Goal: Task Accomplishment & Management: Manage account settings

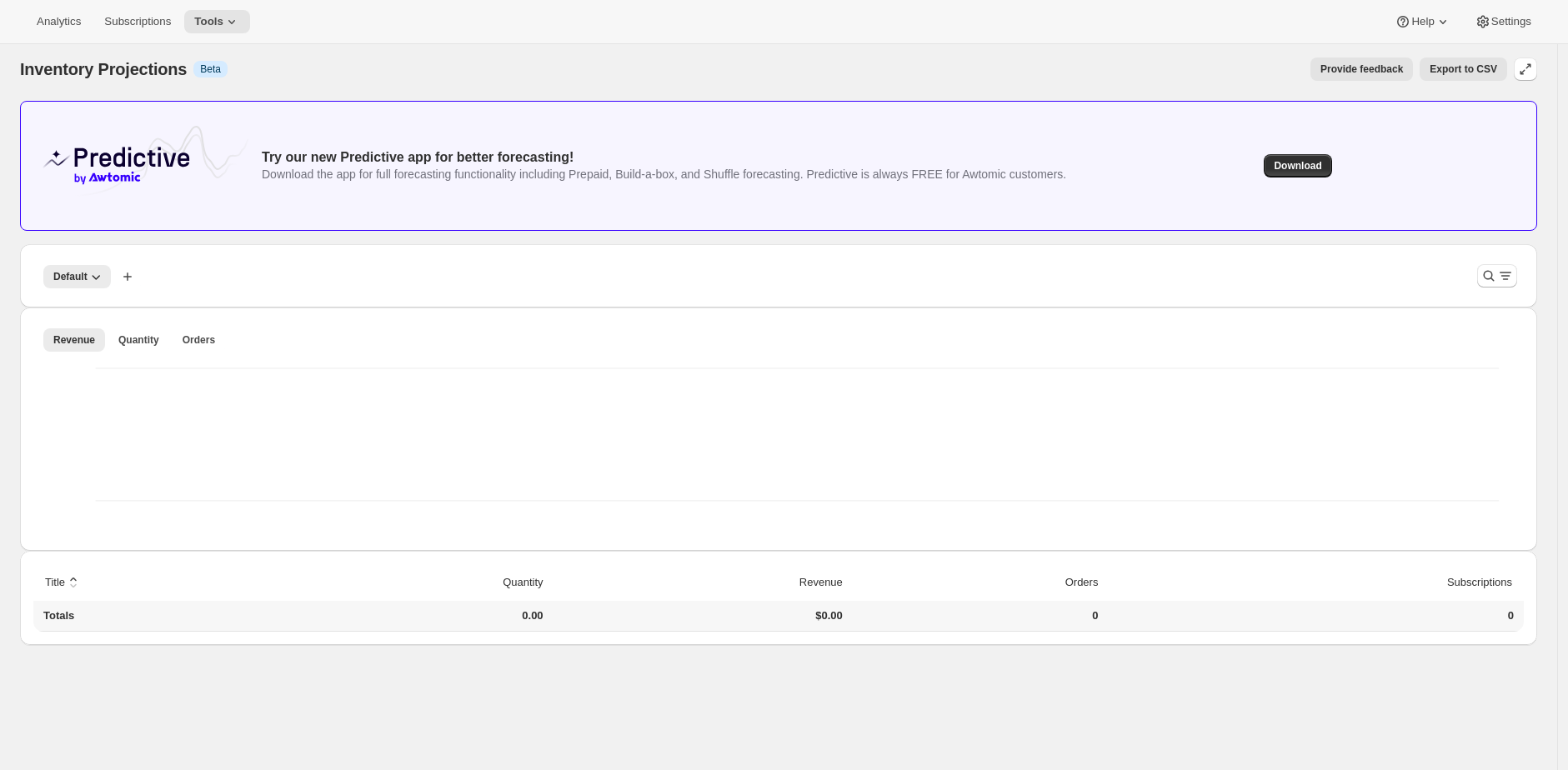
scroll to position [8, 0]
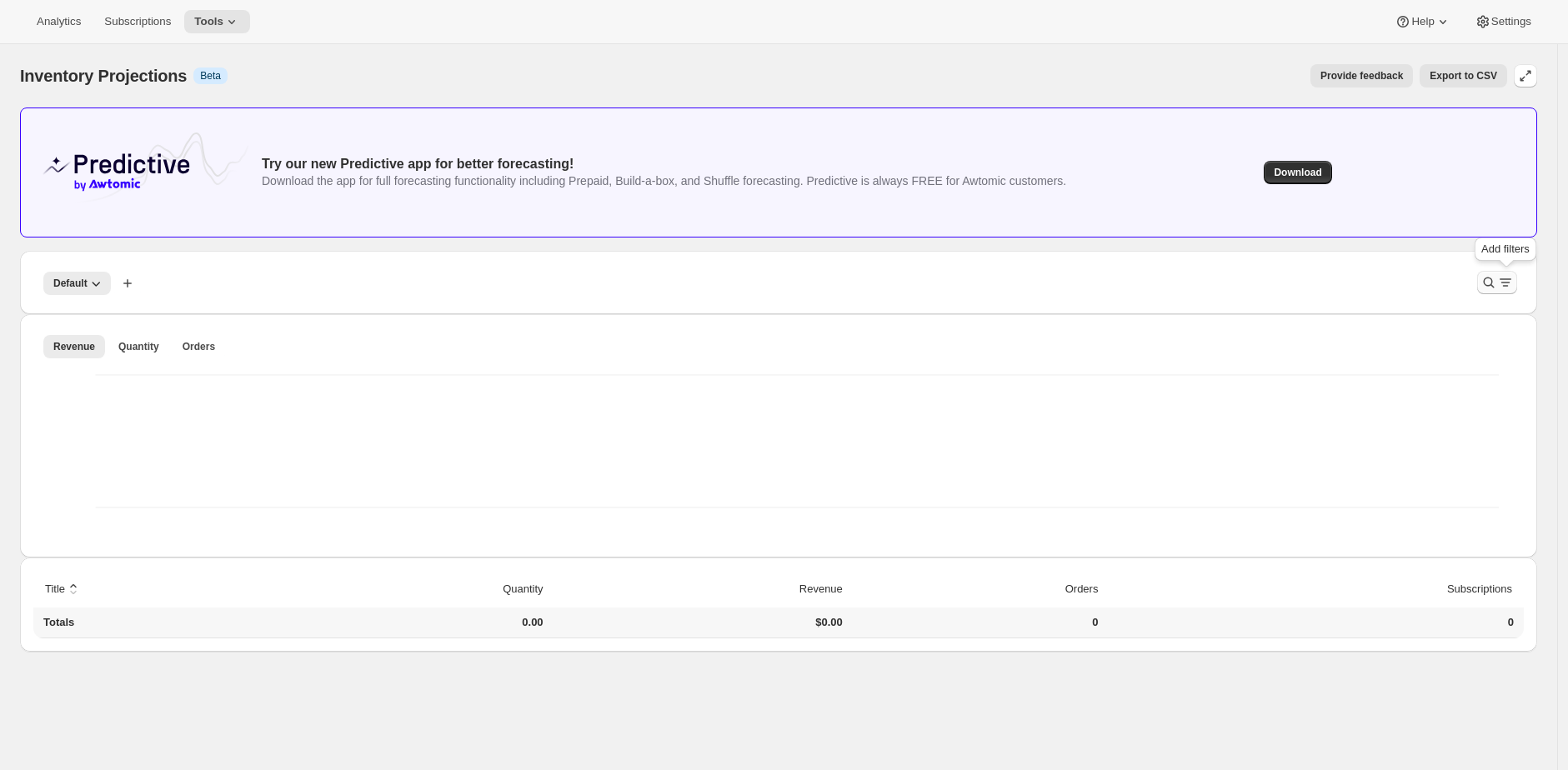
click at [1507, 287] on icon "Filter products" at bounding box center [1505, 283] width 17 height 17
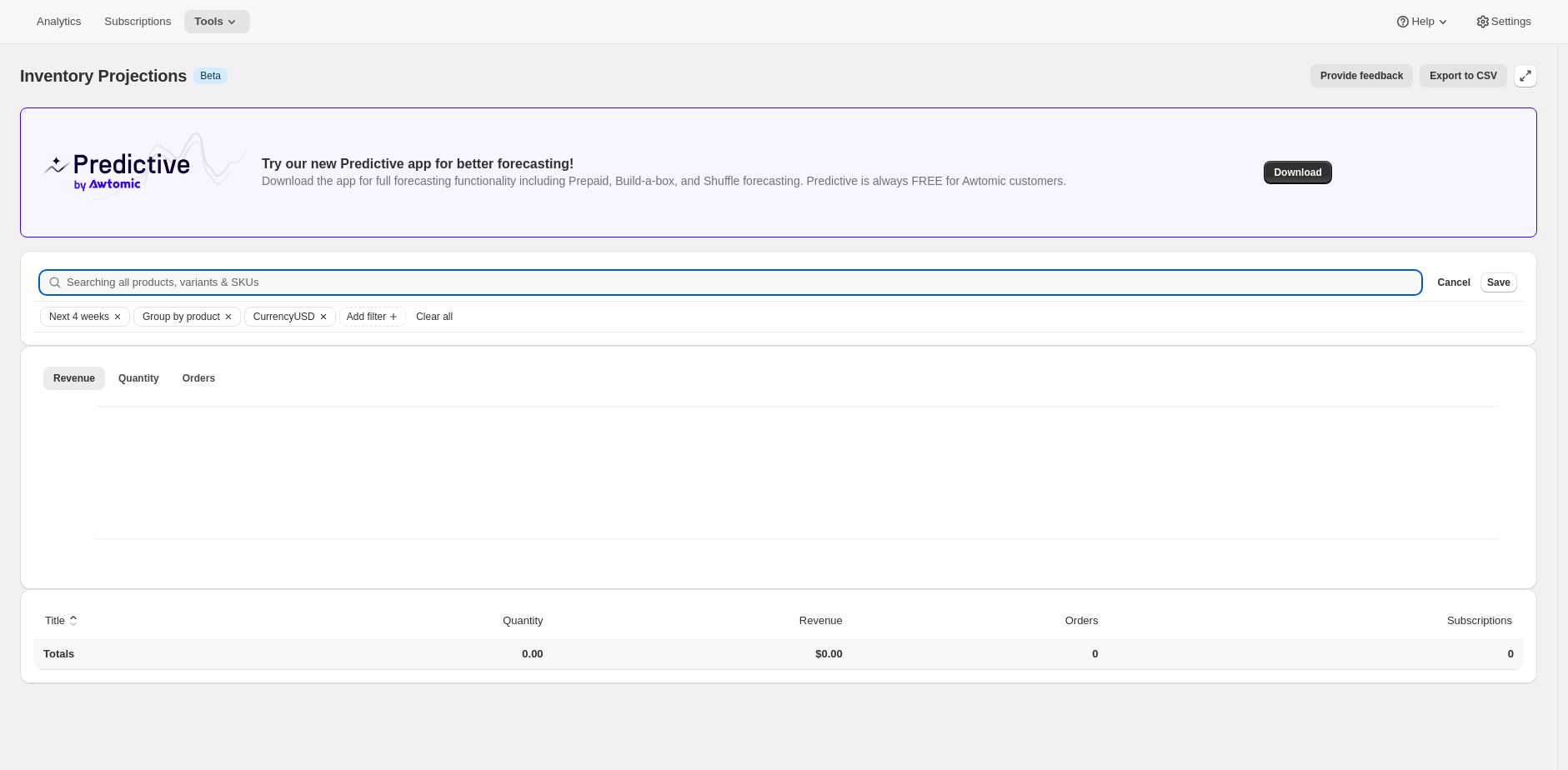
click at [313, 314] on span "Currency USD" at bounding box center [283, 316] width 62 height 14
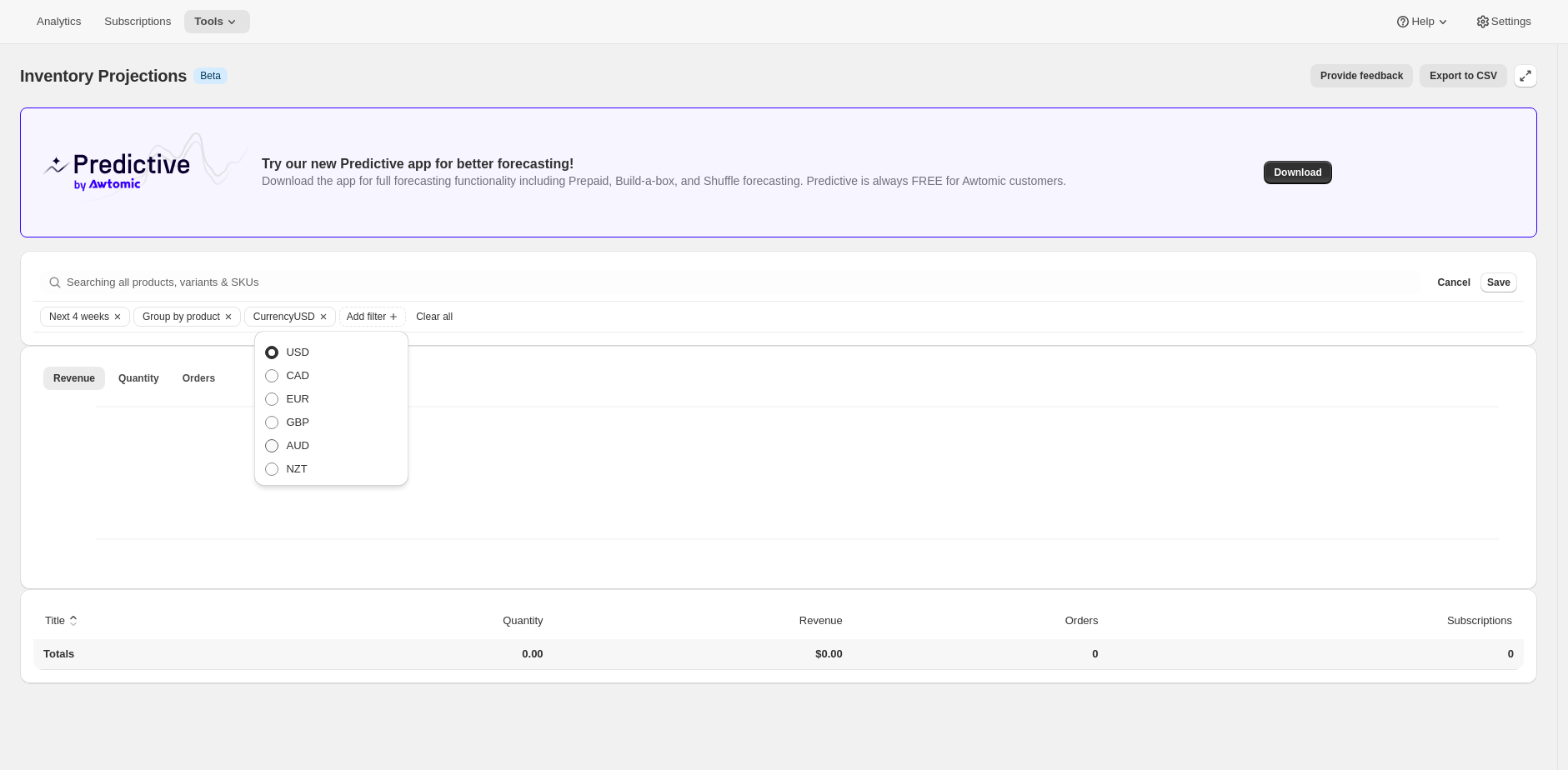
click at [295, 443] on span "AUD" at bounding box center [297, 445] width 23 height 13
click at [266, 440] on input "AUD" at bounding box center [265, 439] width 1 height 1
radio input "true"
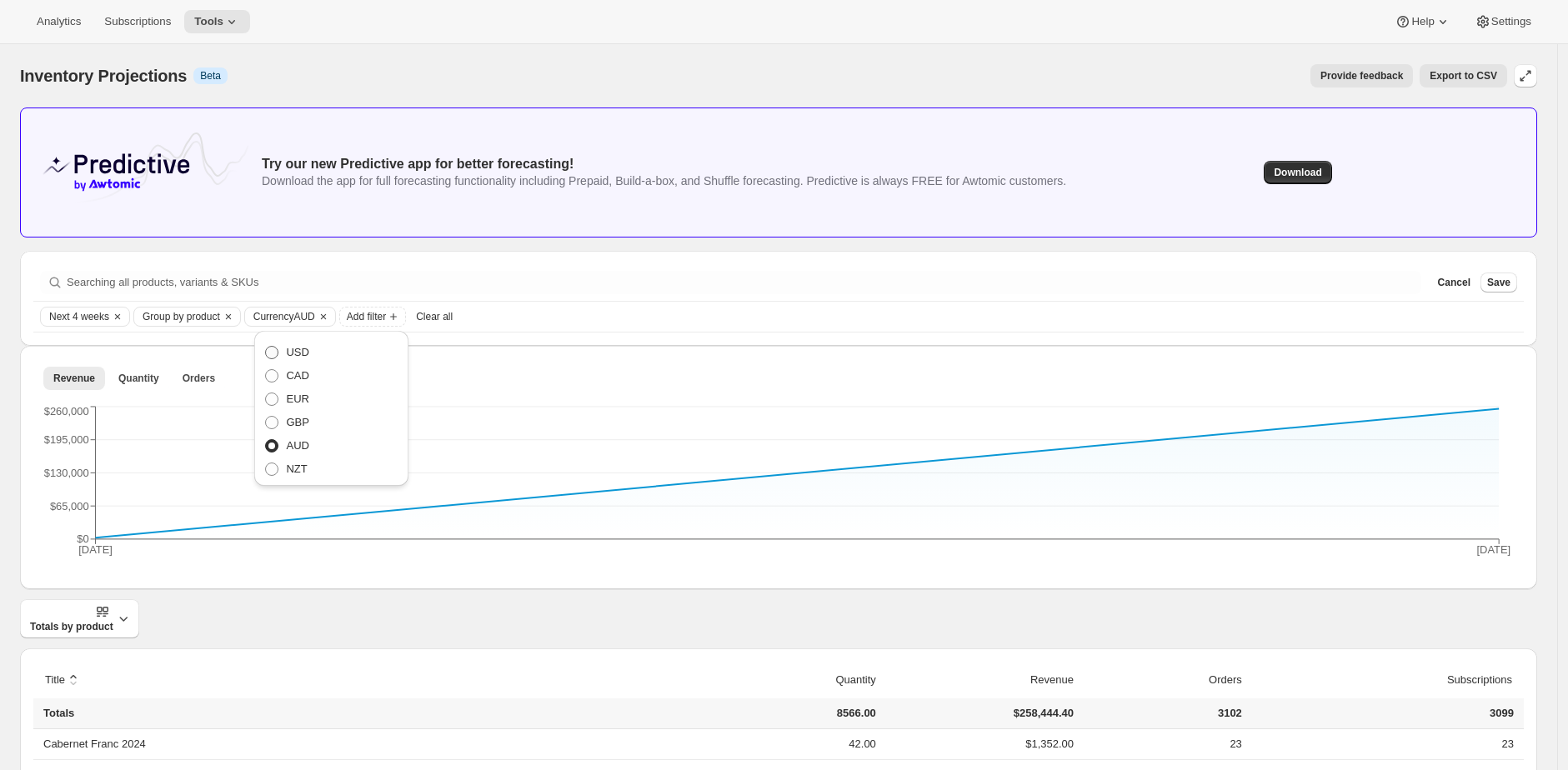
click at [288, 352] on span "USD" at bounding box center [297, 352] width 23 height 13
click at [266, 347] on input "USD" at bounding box center [265, 346] width 1 height 1
radio input "true"
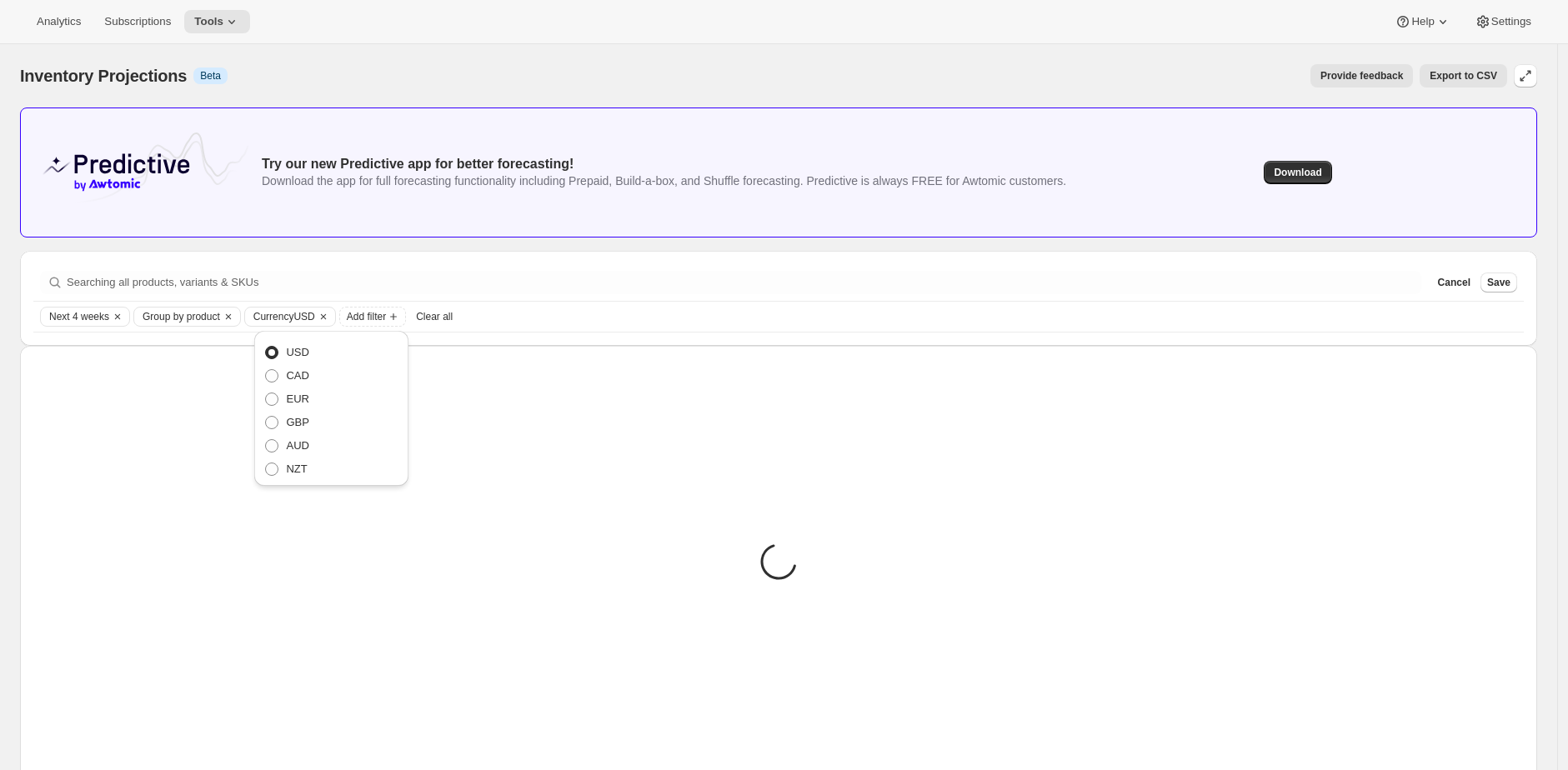
click at [613, 242] on div "Try our new Predictive app for better forecasting! Download the app for full fo…" at bounding box center [778, 677] width 1517 height 1139
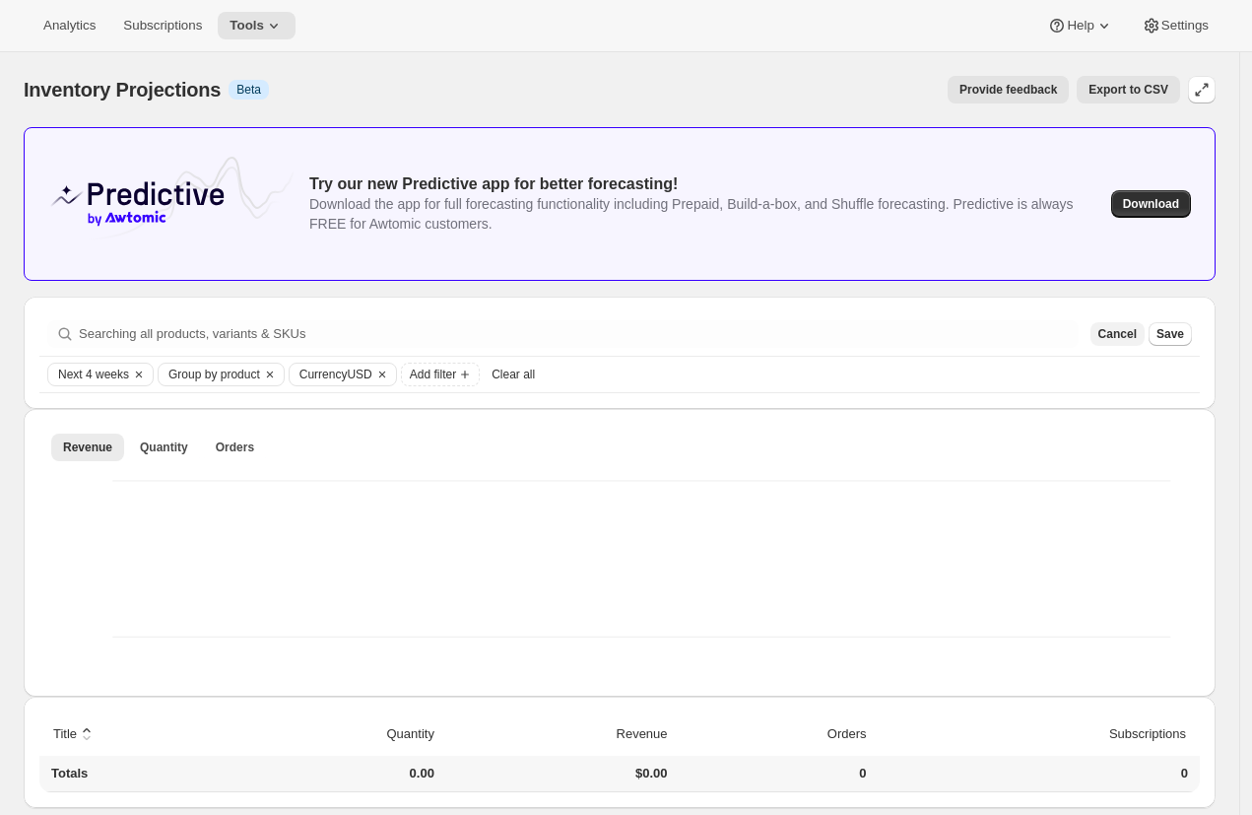
click at [1137, 330] on span "Cancel" at bounding box center [1117, 334] width 38 height 16
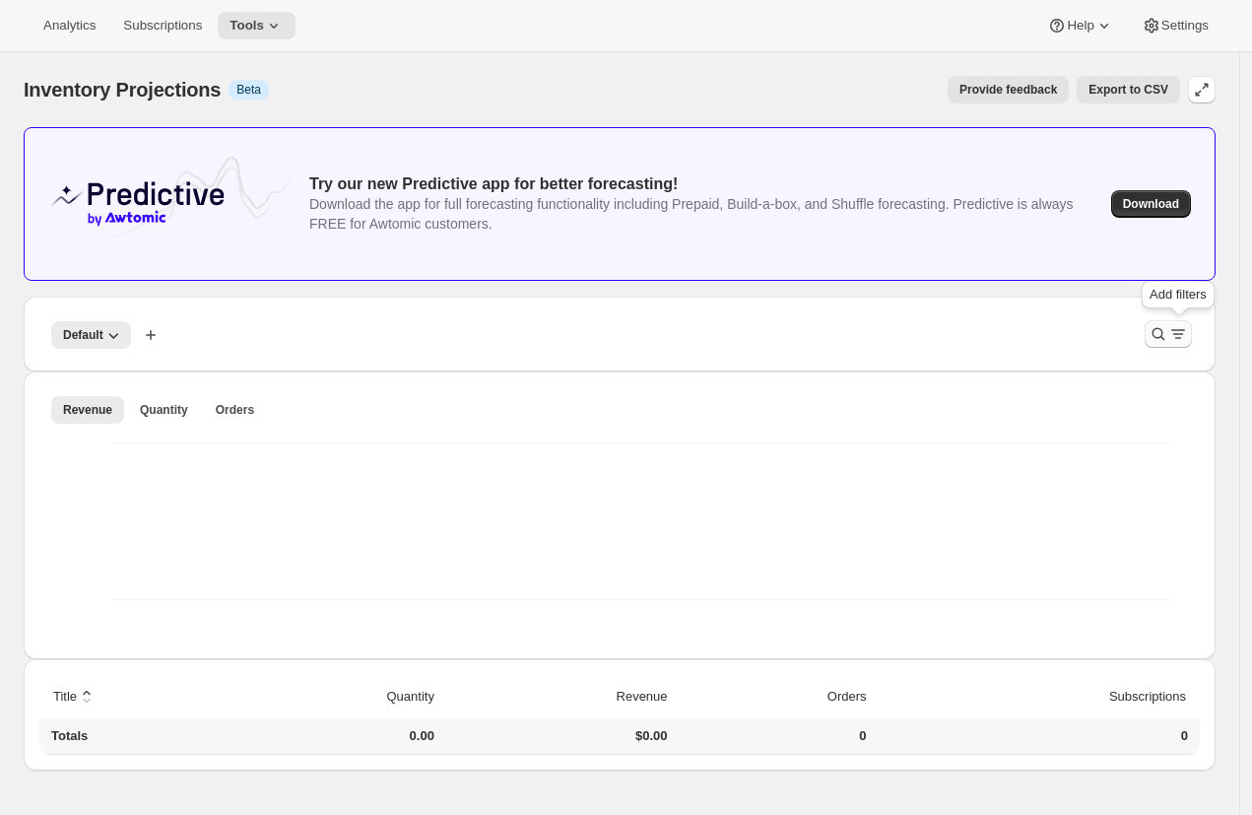
click at [1183, 335] on icon "Filter products" at bounding box center [1178, 334] width 20 height 20
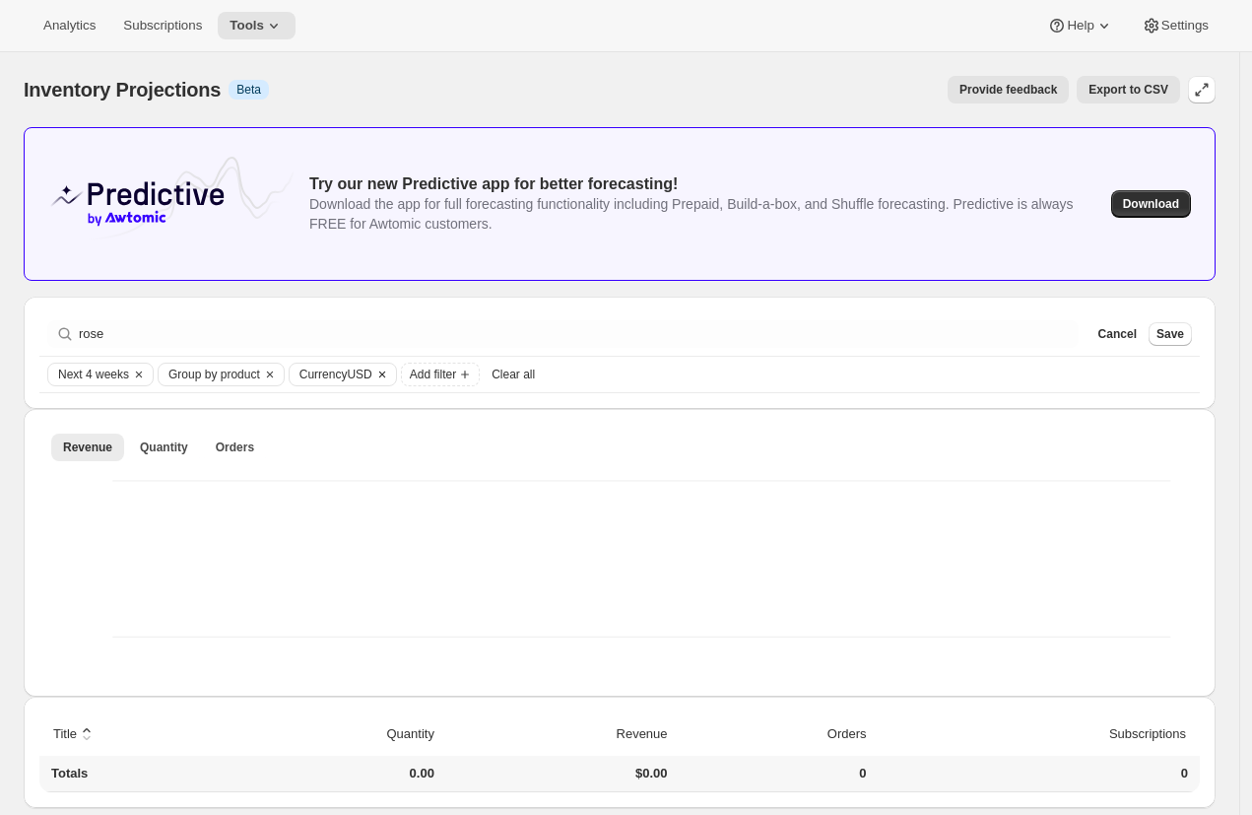
click at [372, 372] on span "Currency USD" at bounding box center [335, 374] width 73 height 16
click at [350, 522] on span "AUD" at bounding box center [351, 526] width 27 height 15
click at [314, 520] on input "AUD" at bounding box center [313, 519] width 1 height 1
radio input "true"
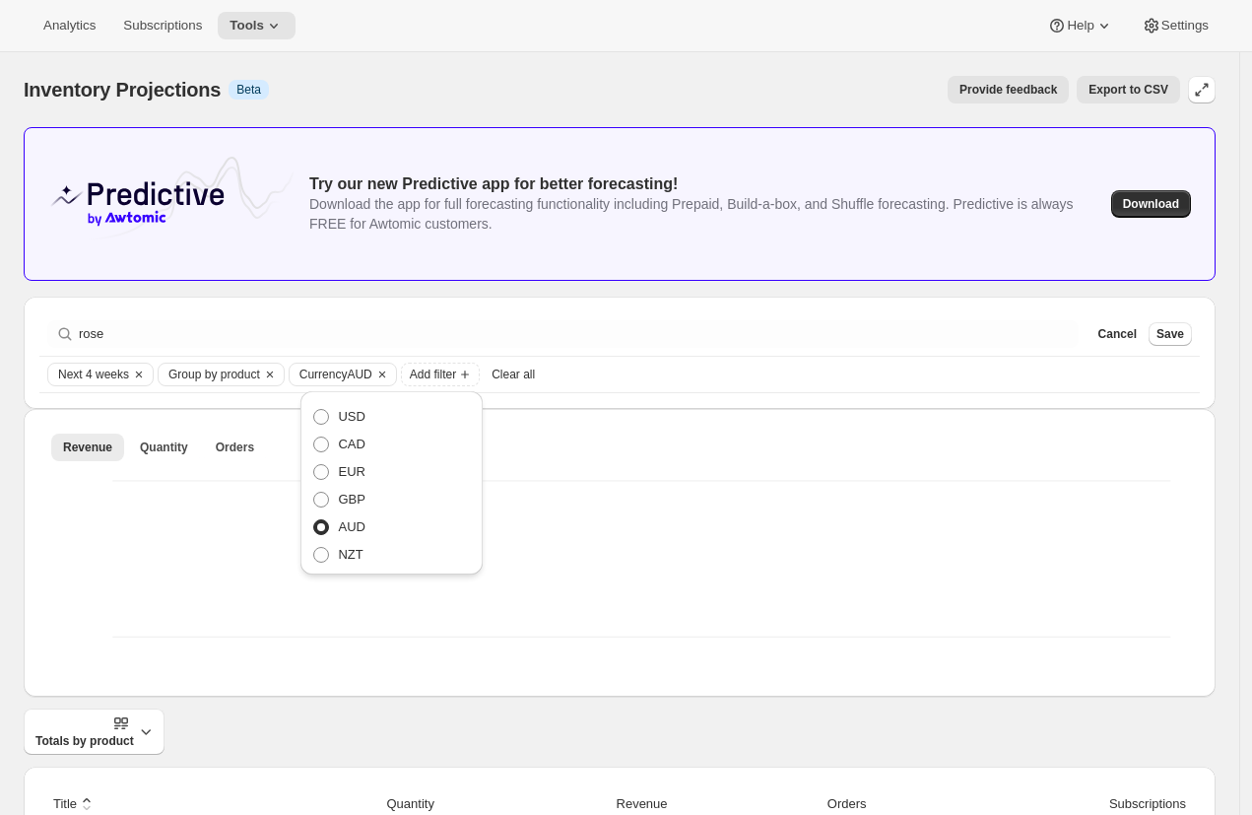
click at [958, 292] on div "Try our new Predictive app for better forecasting! Download the app for full fo…" at bounding box center [620, 518] width 1192 height 782
click at [1174, 336] on span "Save" at bounding box center [1171, 334] width 28 height 16
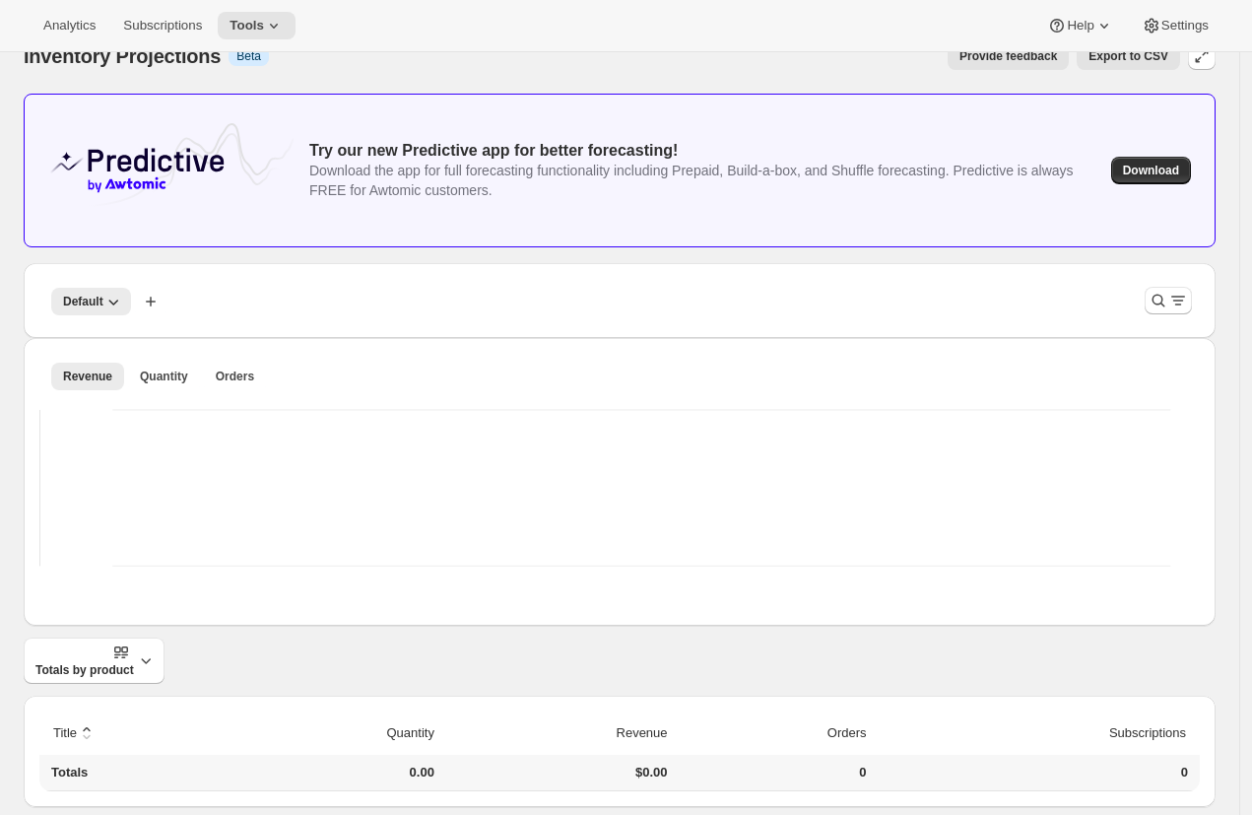
scroll to position [20, 0]
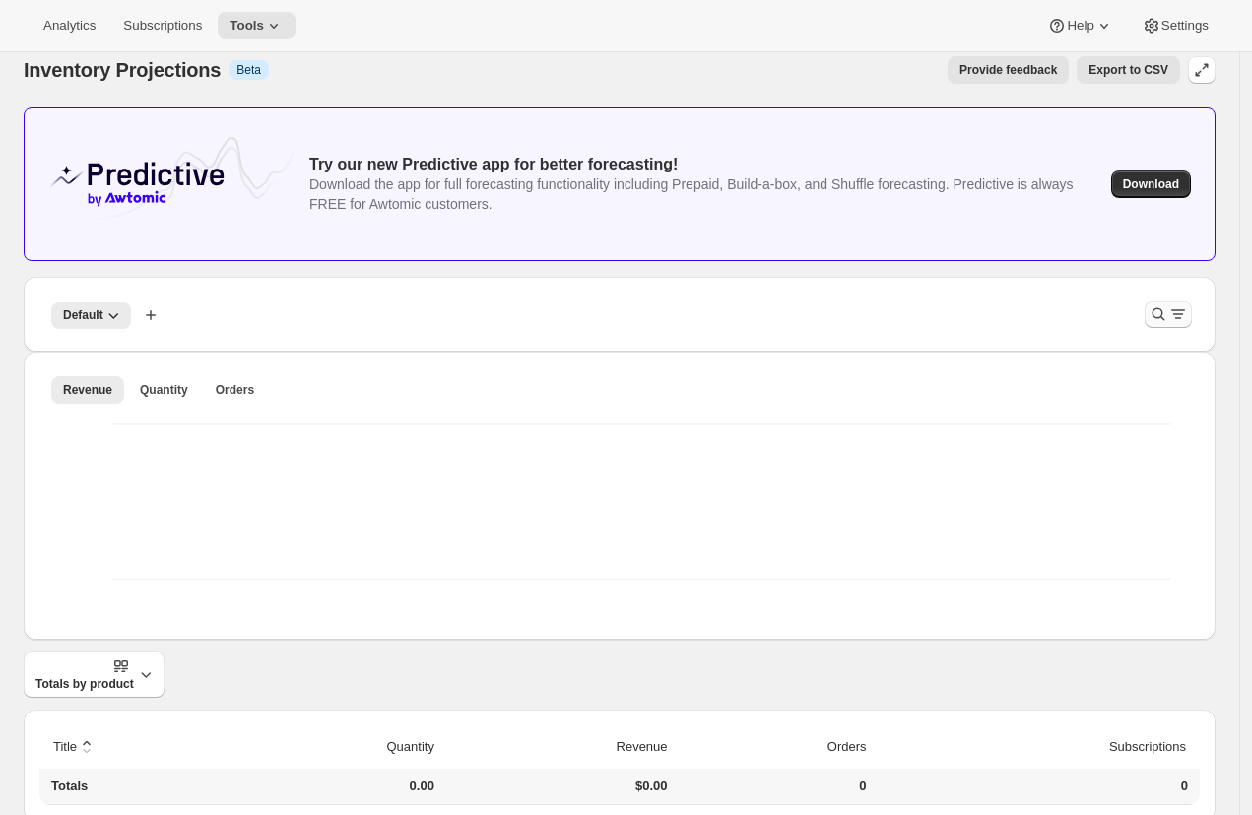
click at [1168, 312] on icon "Filter products" at bounding box center [1159, 314] width 20 height 20
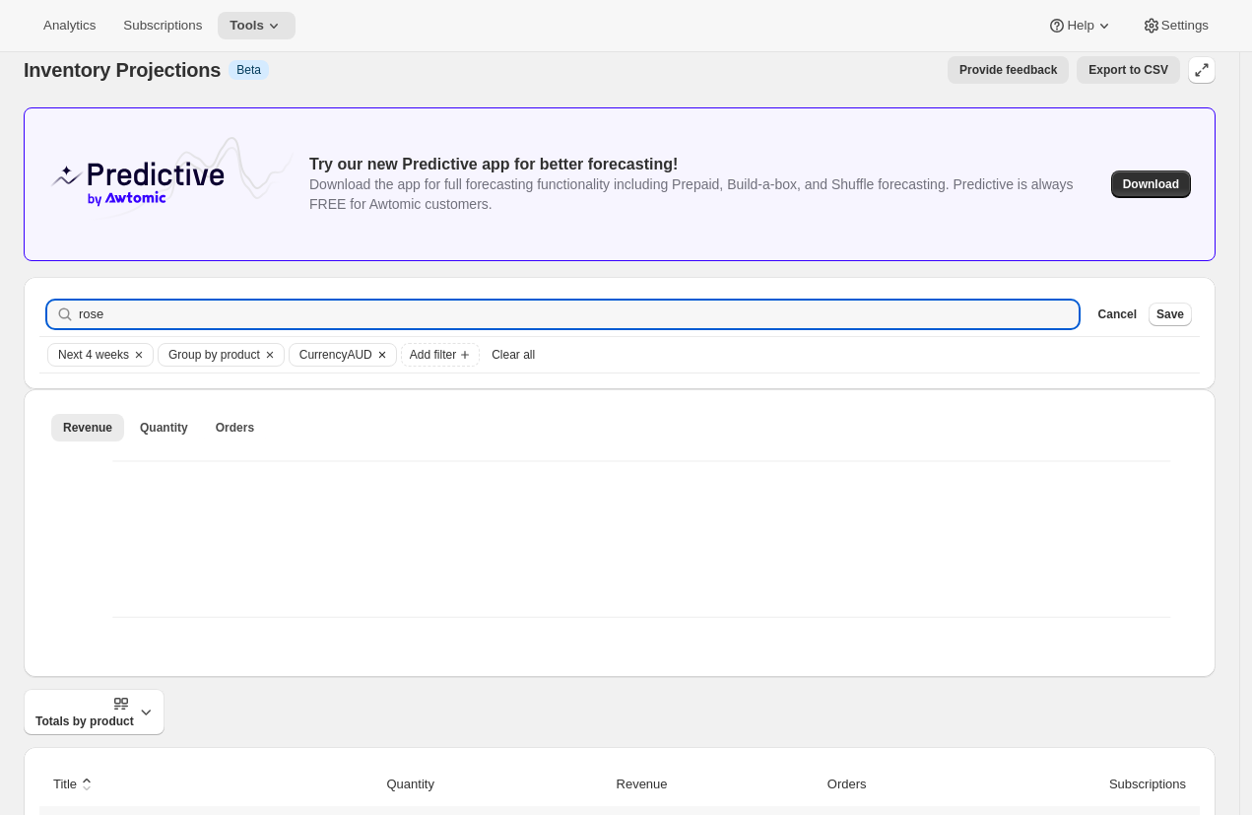
click at [353, 349] on span "Currency AUD" at bounding box center [335, 355] width 73 height 16
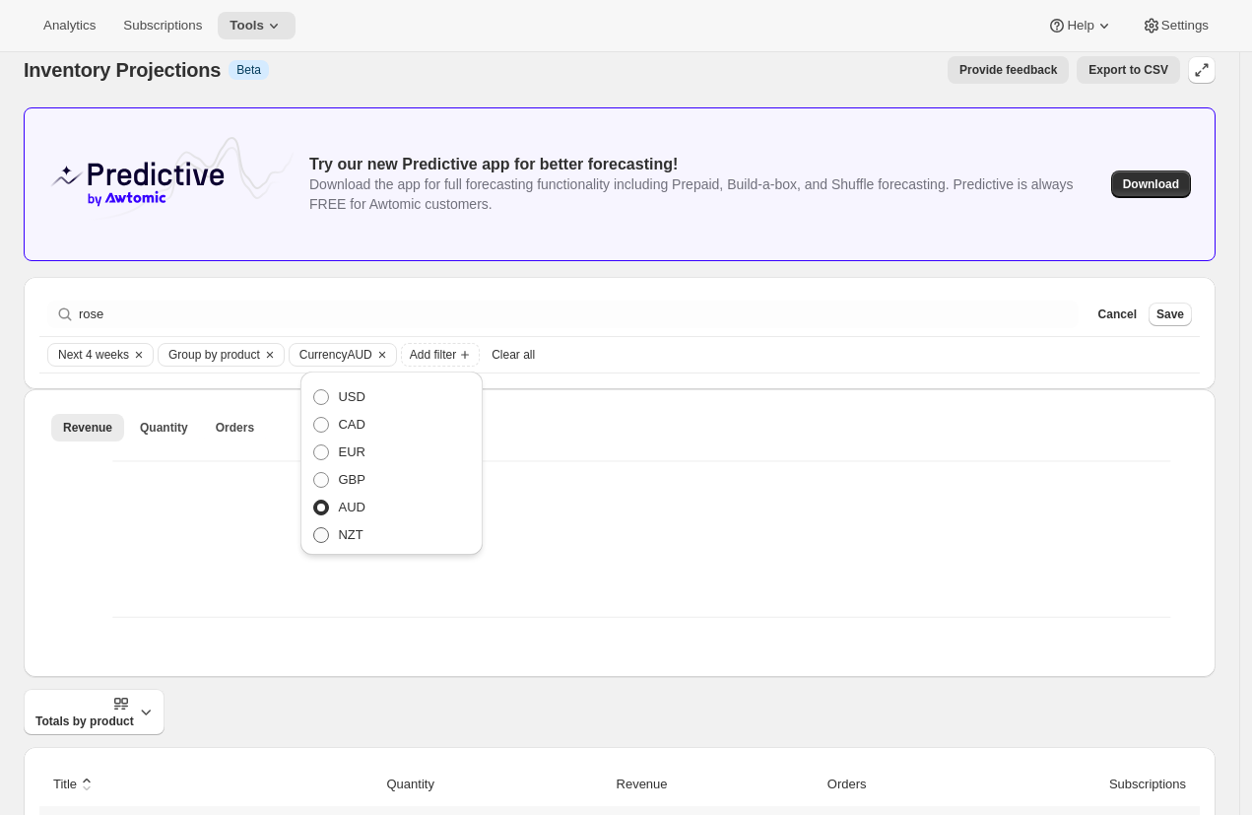
click at [346, 540] on span "NZT" at bounding box center [350, 534] width 25 height 15
click at [314, 528] on input "NZT" at bounding box center [313, 527] width 1 height 1
radio input "true"
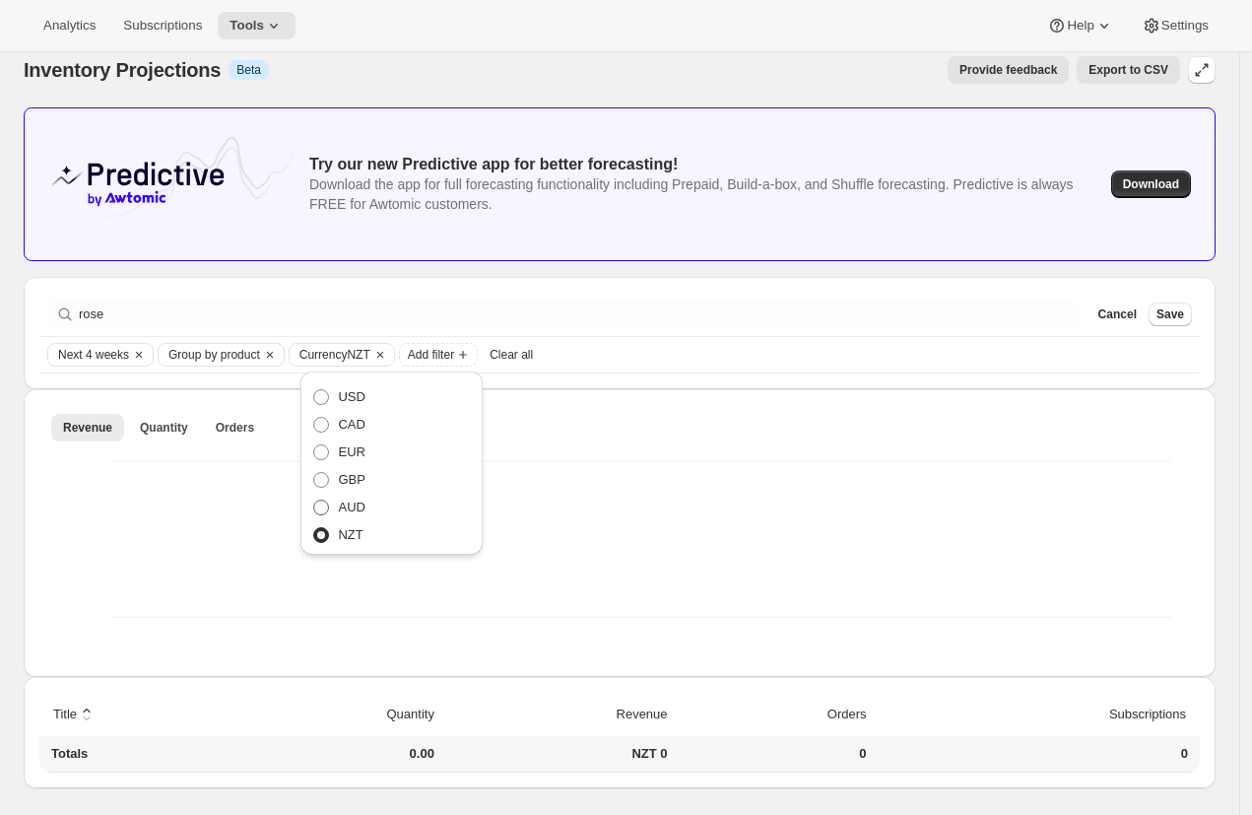
click at [350, 510] on span "AUD" at bounding box center [351, 506] width 27 height 15
click at [314, 500] on input "AUD" at bounding box center [313, 499] width 1 height 1
radio input "true"
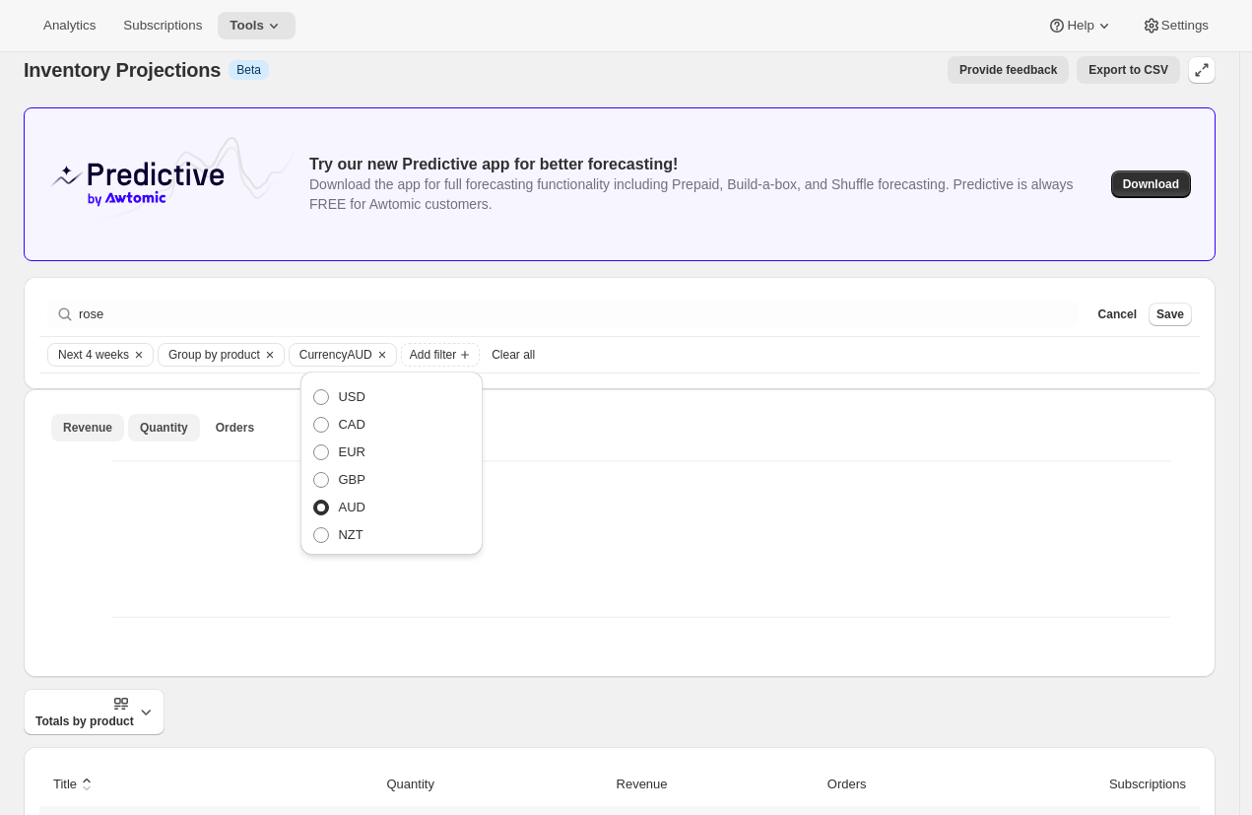
click at [173, 427] on span "Quantity" at bounding box center [164, 428] width 48 height 16
click at [247, 432] on span "Orders" at bounding box center [235, 428] width 38 height 16
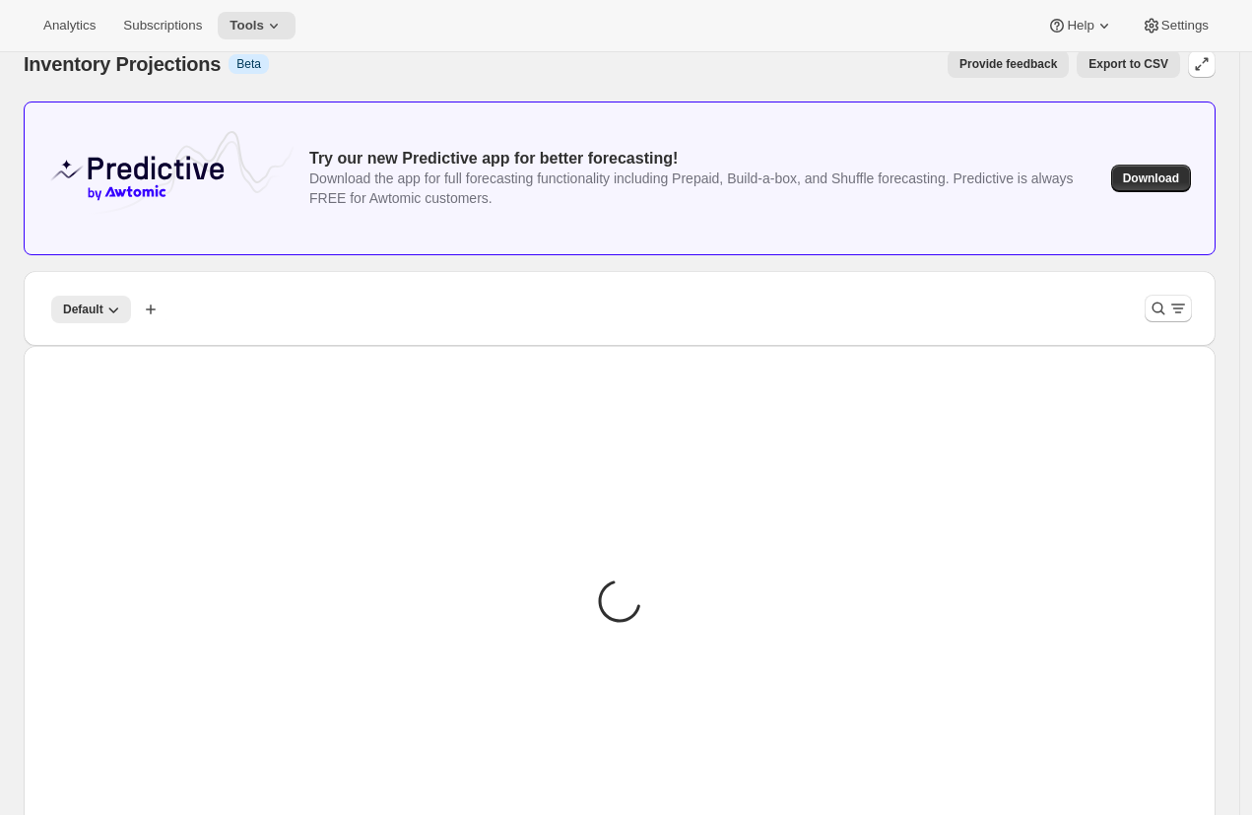
scroll to position [31, 0]
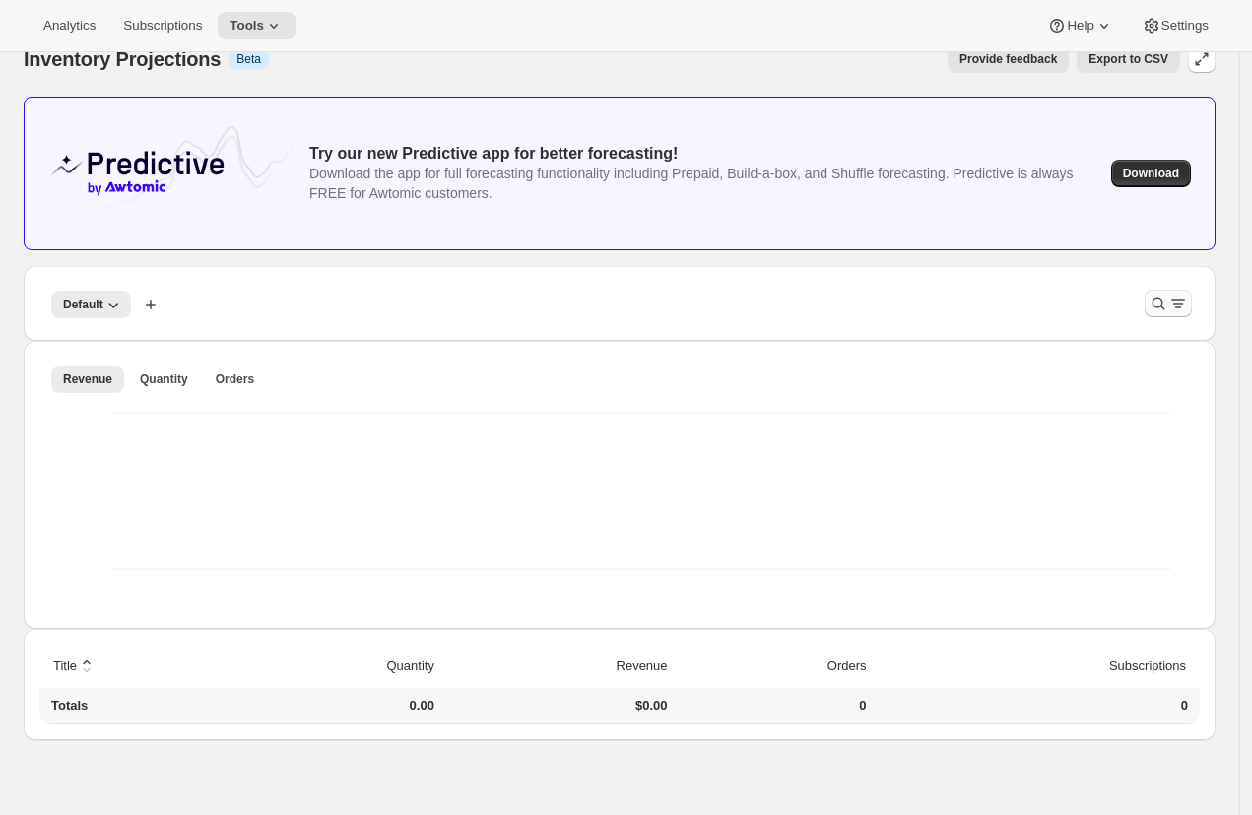
click at [1164, 311] on icon "Filter products" at bounding box center [1159, 304] width 20 height 20
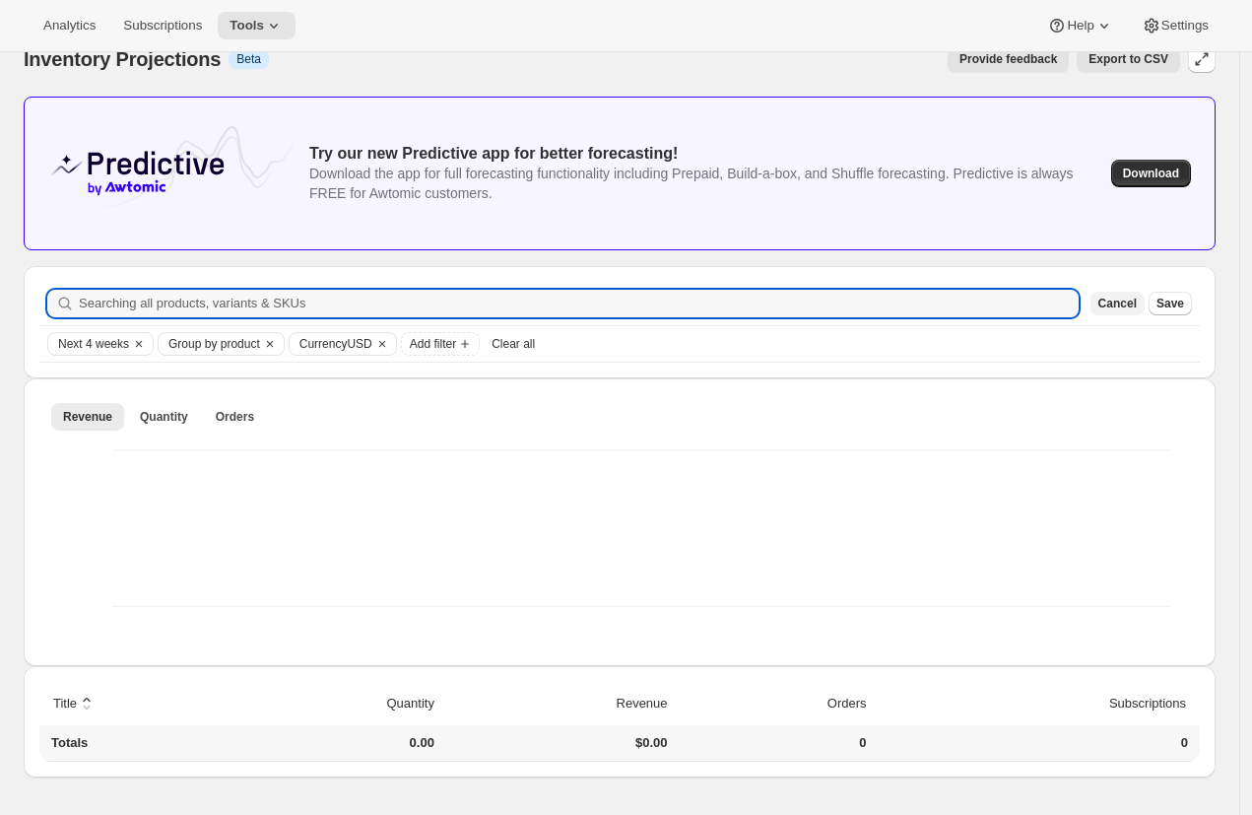
click at [1137, 309] on span "Cancel" at bounding box center [1117, 304] width 38 height 16
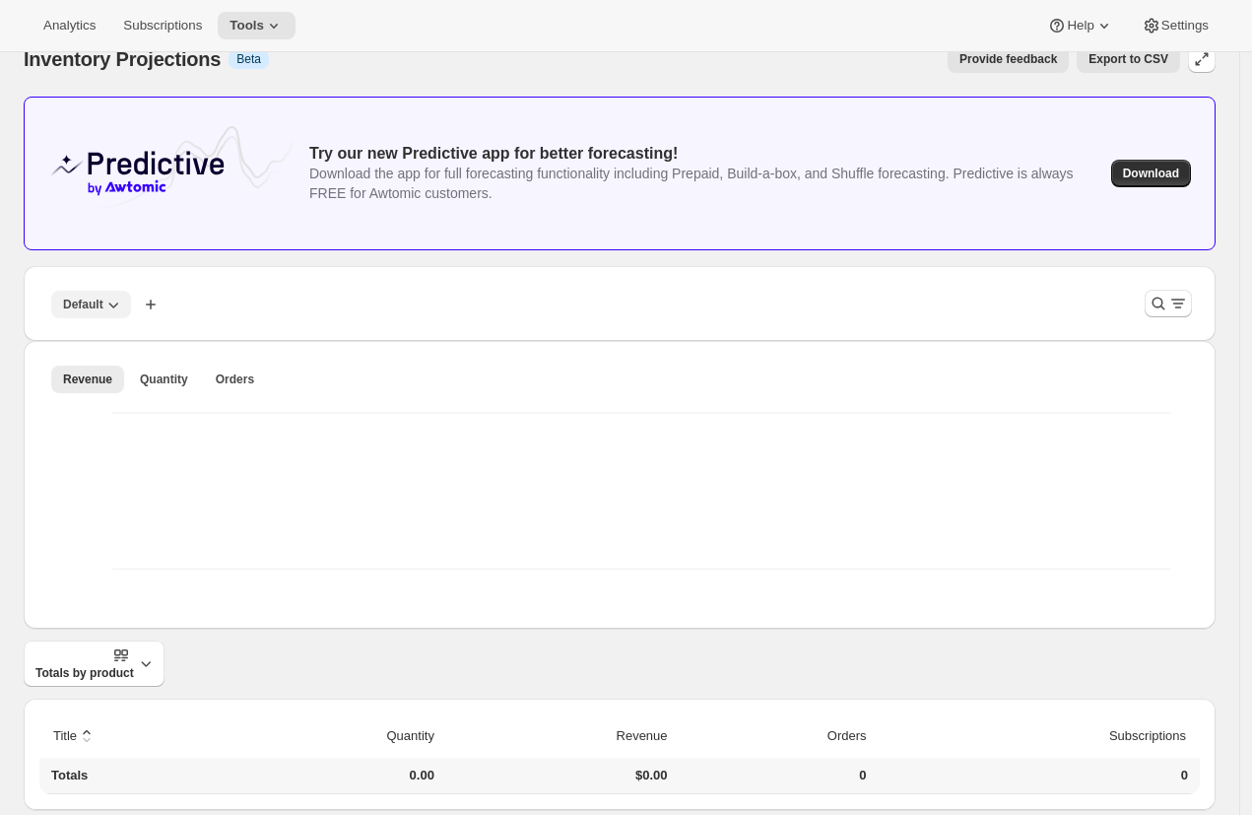
drag, startPoint x: 105, startPoint y: 305, endPoint x: 118, endPoint y: 302, distance: 13.1
click at [117, 302] on icon "button" at bounding box center [113, 305] width 20 height 20
click at [119, 380] on span "Delete view" at bounding box center [93, 377] width 66 height 15
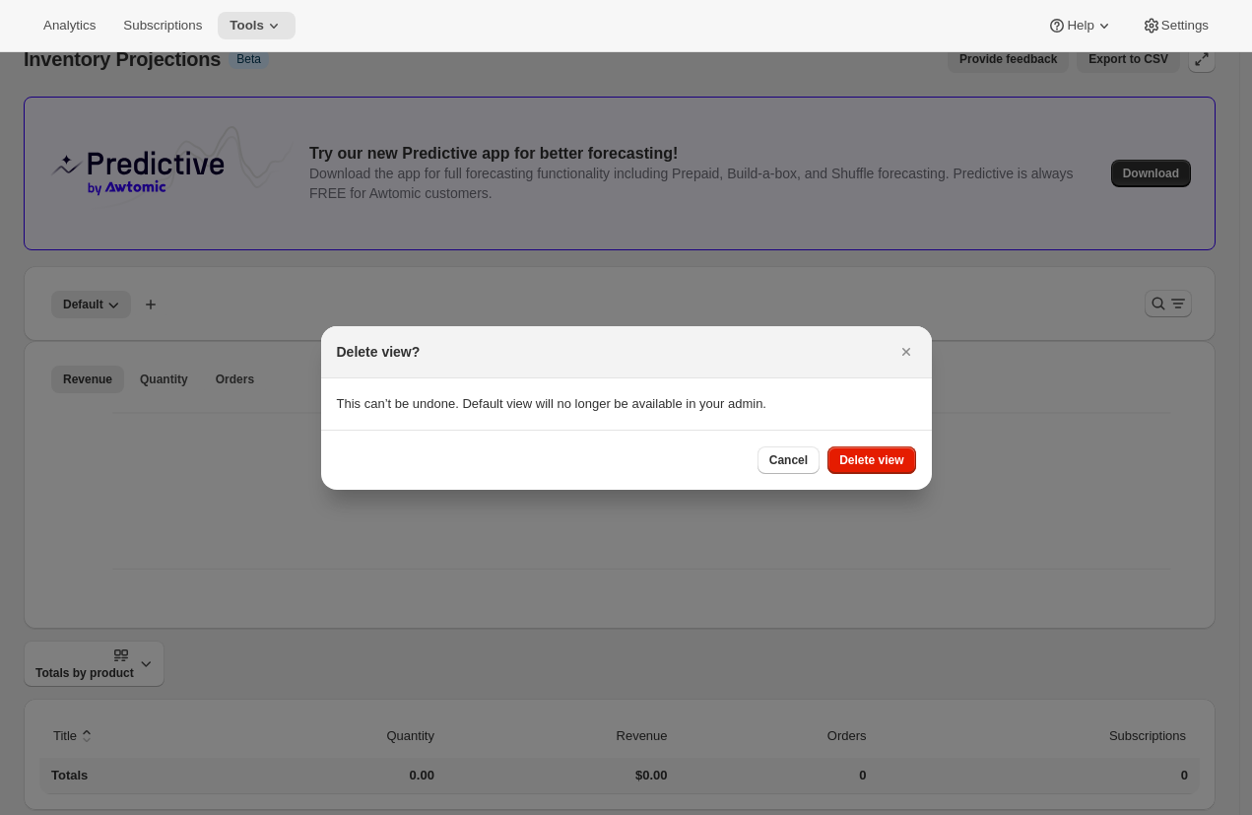
click at [785, 460] on span "Cancel" at bounding box center [788, 460] width 38 height 16
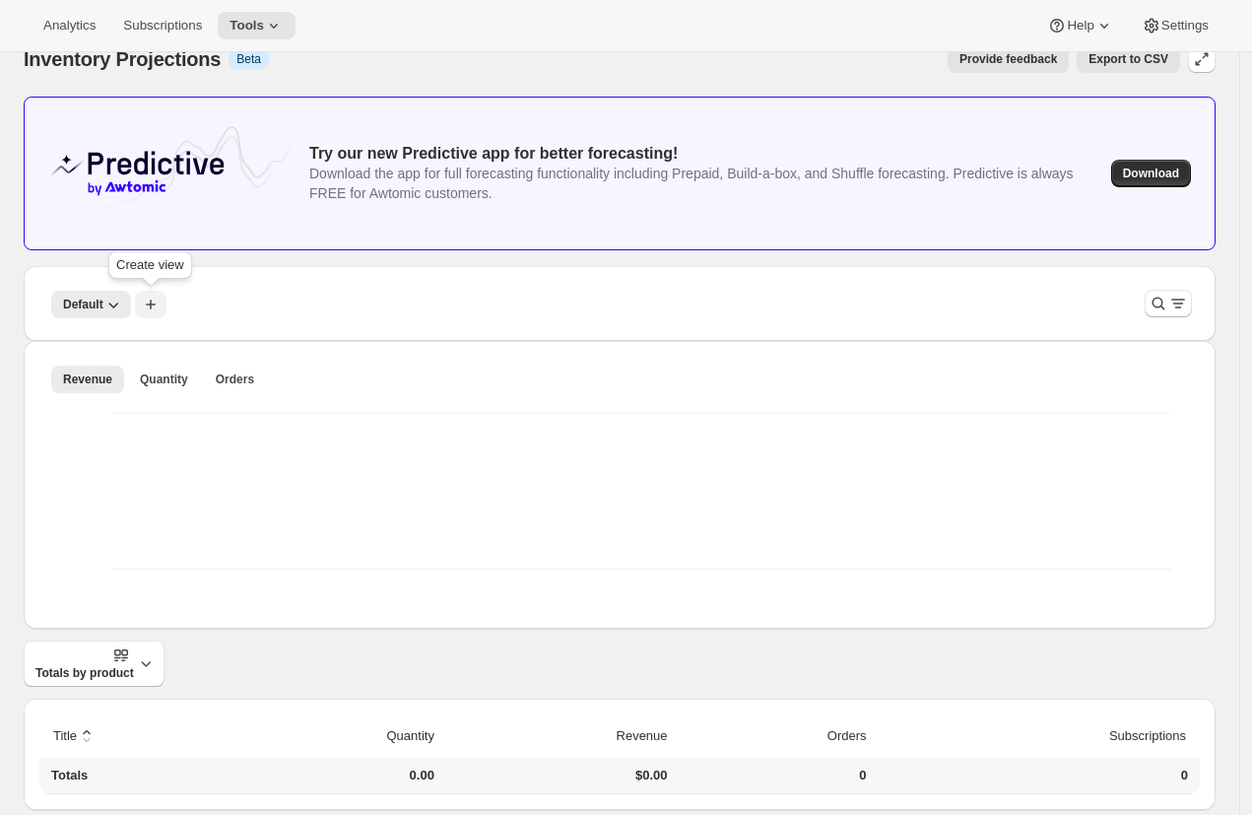
click at [160, 302] on icon "button" at bounding box center [151, 305] width 20 height 20
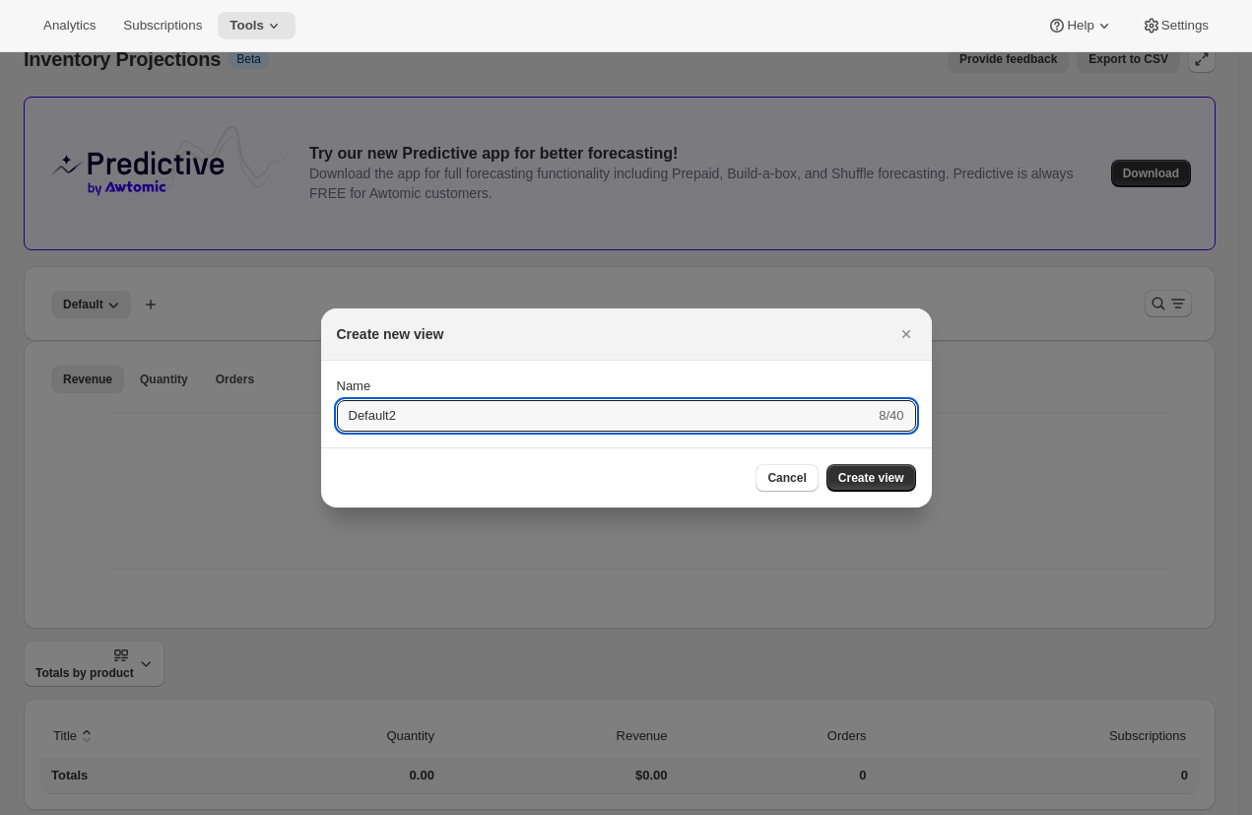
type input "Default2"
click at [914, 493] on div "Cancel Create view" at bounding box center [626, 477] width 611 height 60
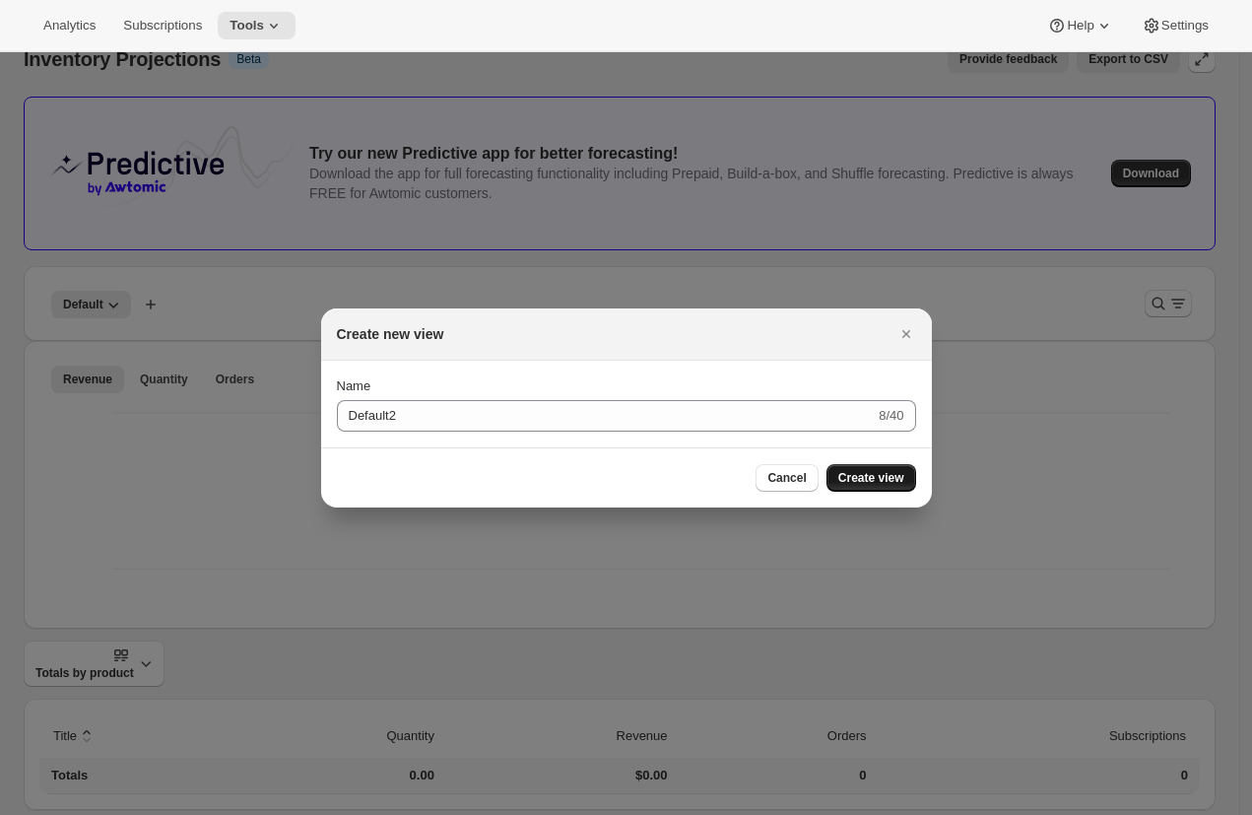
click at [895, 482] on span "Create view" at bounding box center [871, 478] width 66 height 16
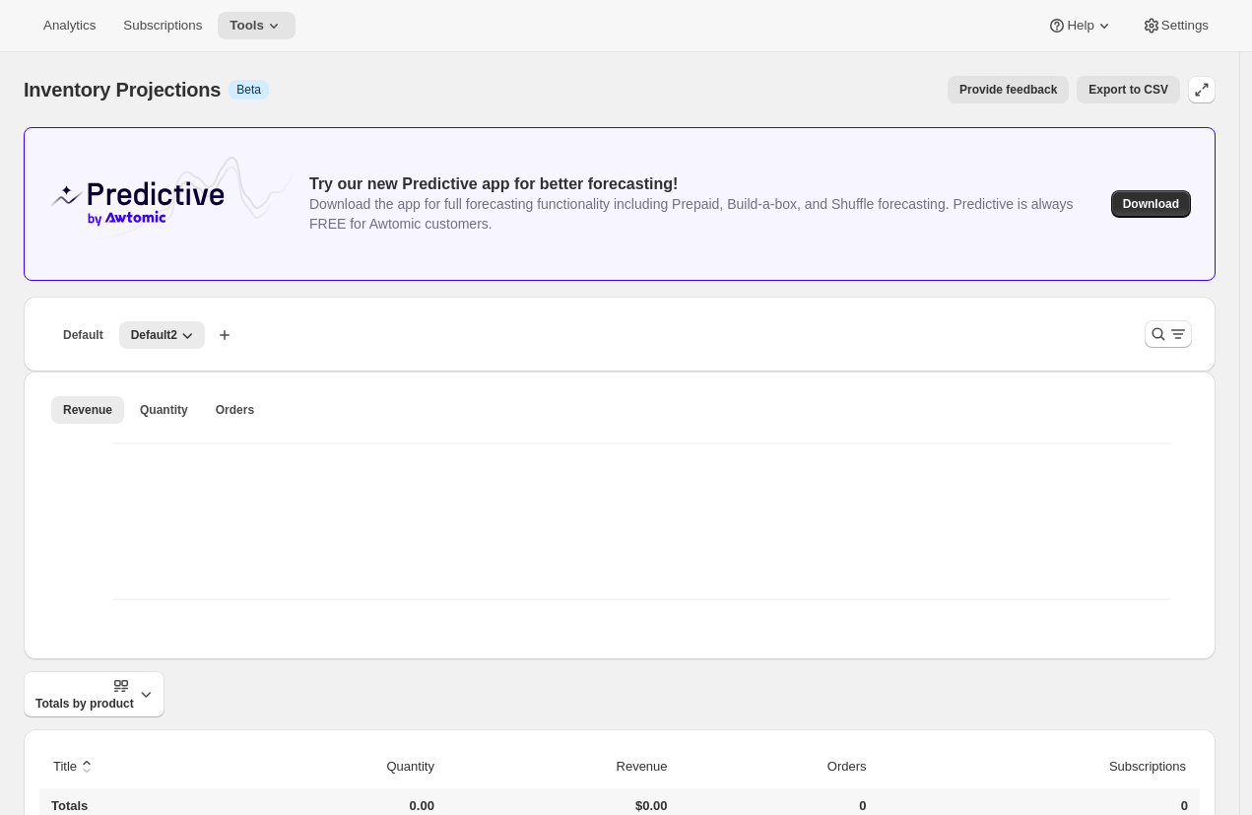
scroll to position [31, 0]
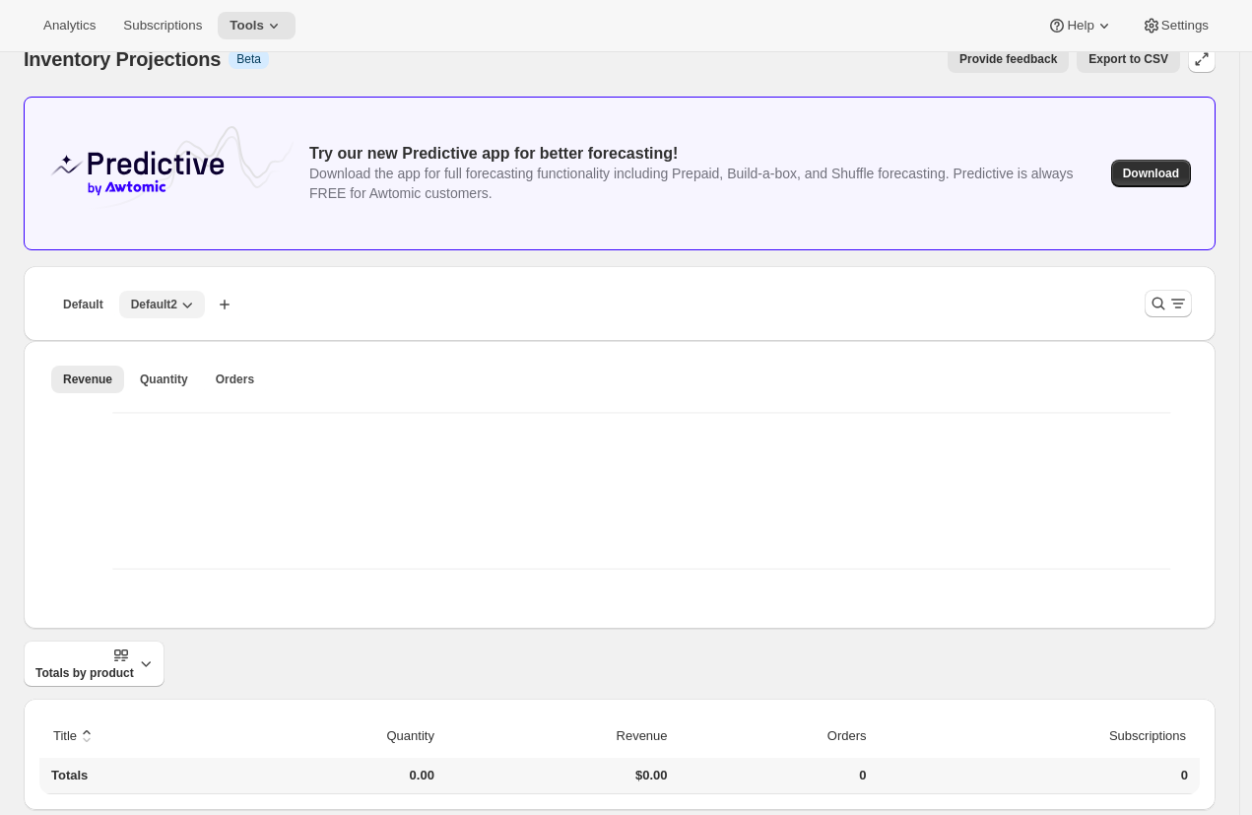
click at [203, 302] on button "Default2" at bounding box center [162, 305] width 86 height 28
drag, startPoint x: 460, startPoint y: 315, endPoint x: 493, endPoint y: 316, distance: 32.5
click at [461, 315] on div "Default Default2 More views Default Default2 More views Create new view" at bounding box center [584, 303] width 1090 height 43
click at [1168, 300] on icon "Filter products" at bounding box center [1159, 304] width 20 height 20
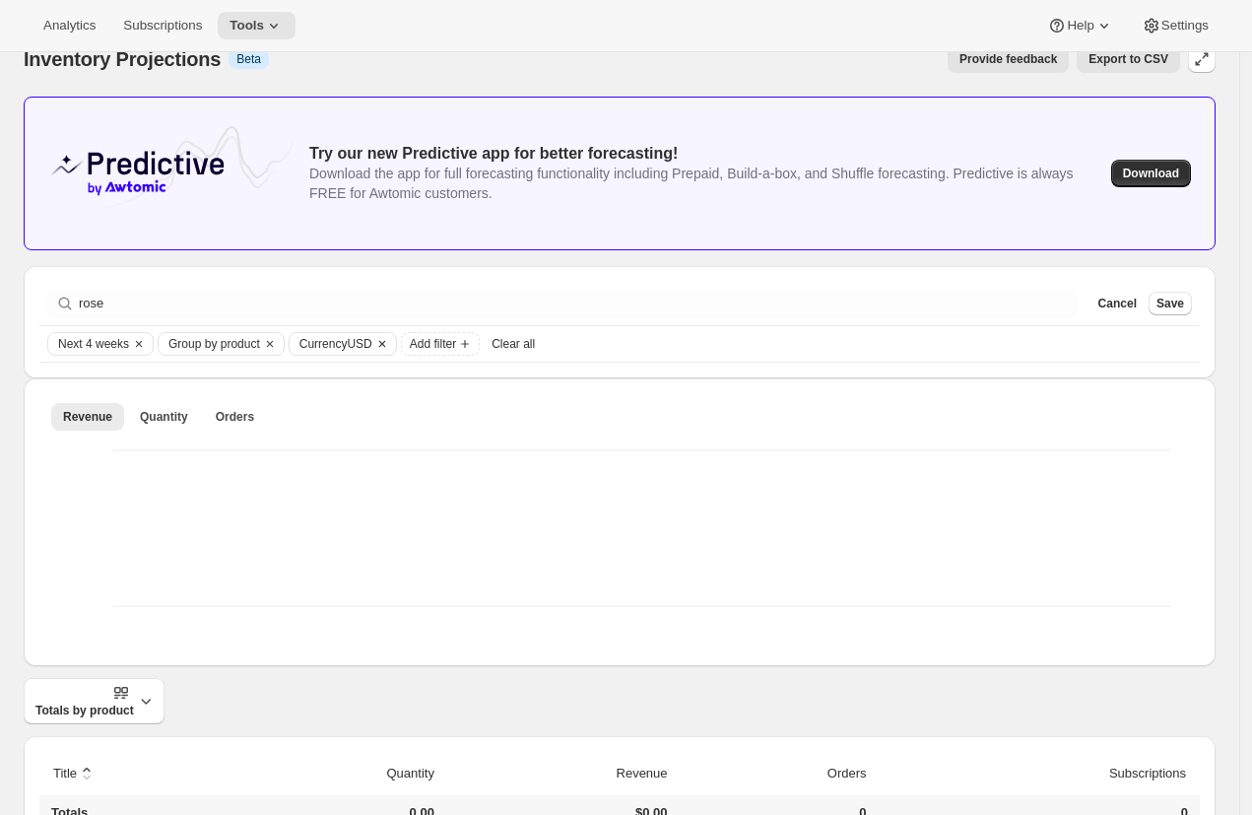
click at [372, 342] on span "Currency USD" at bounding box center [335, 344] width 73 height 16
click at [352, 499] on span "AUD" at bounding box center [351, 496] width 27 height 15
click at [314, 490] on input "AUD" at bounding box center [313, 489] width 1 height 1
radio input "true"
click at [810, 527] on icon at bounding box center [619, 542] width 1161 height 195
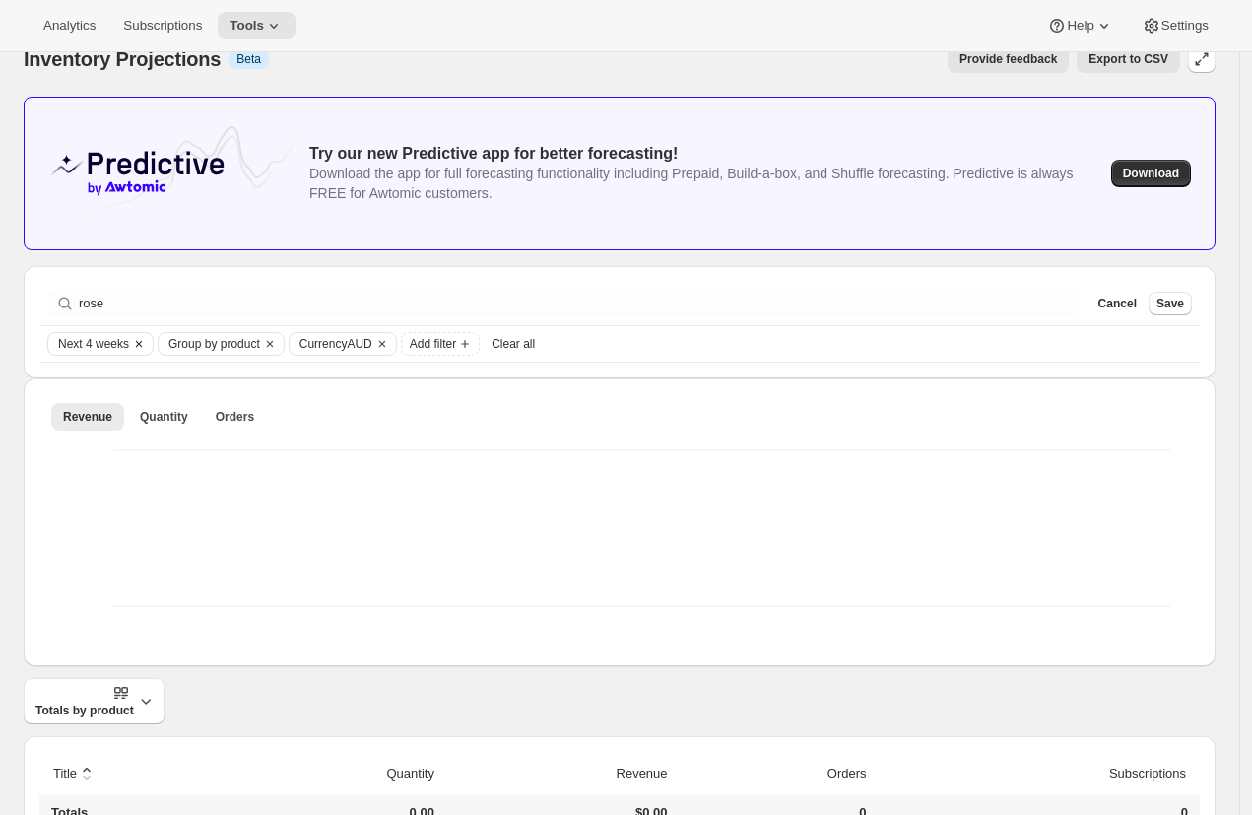
click at [98, 348] on span "Next 4 weeks" at bounding box center [93, 344] width 71 height 16
drag, startPoint x: 111, startPoint y: 393, endPoint x: 101, endPoint y: 394, distance: 9.9
type input "7"
click at [101, 394] on input "Date Range" at bounding box center [122, 402] width 127 height 28
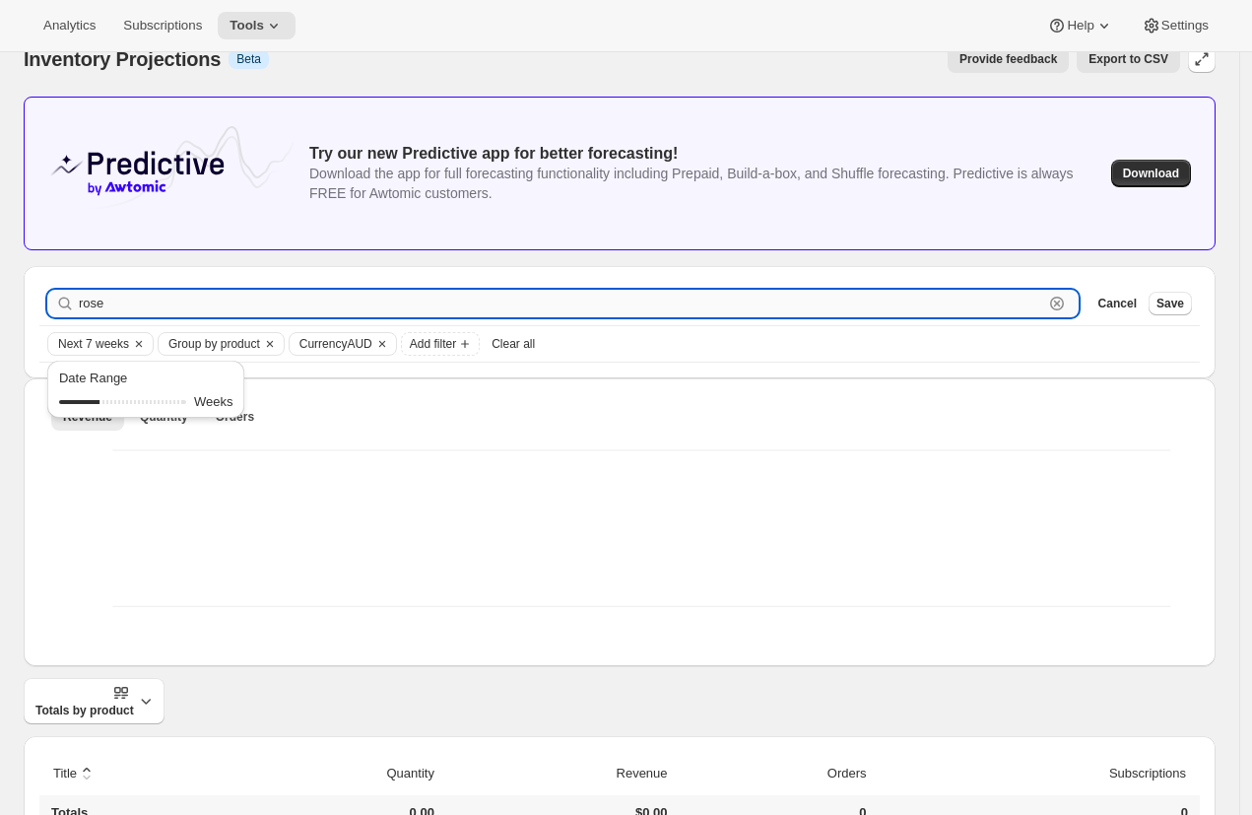
click at [333, 299] on input "rose" at bounding box center [561, 304] width 964 height 28
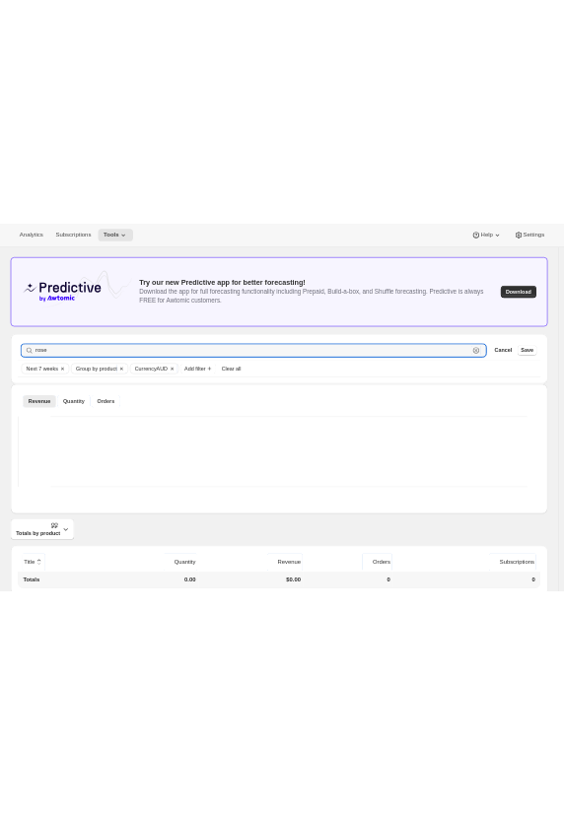
scroll to position [0, 0]
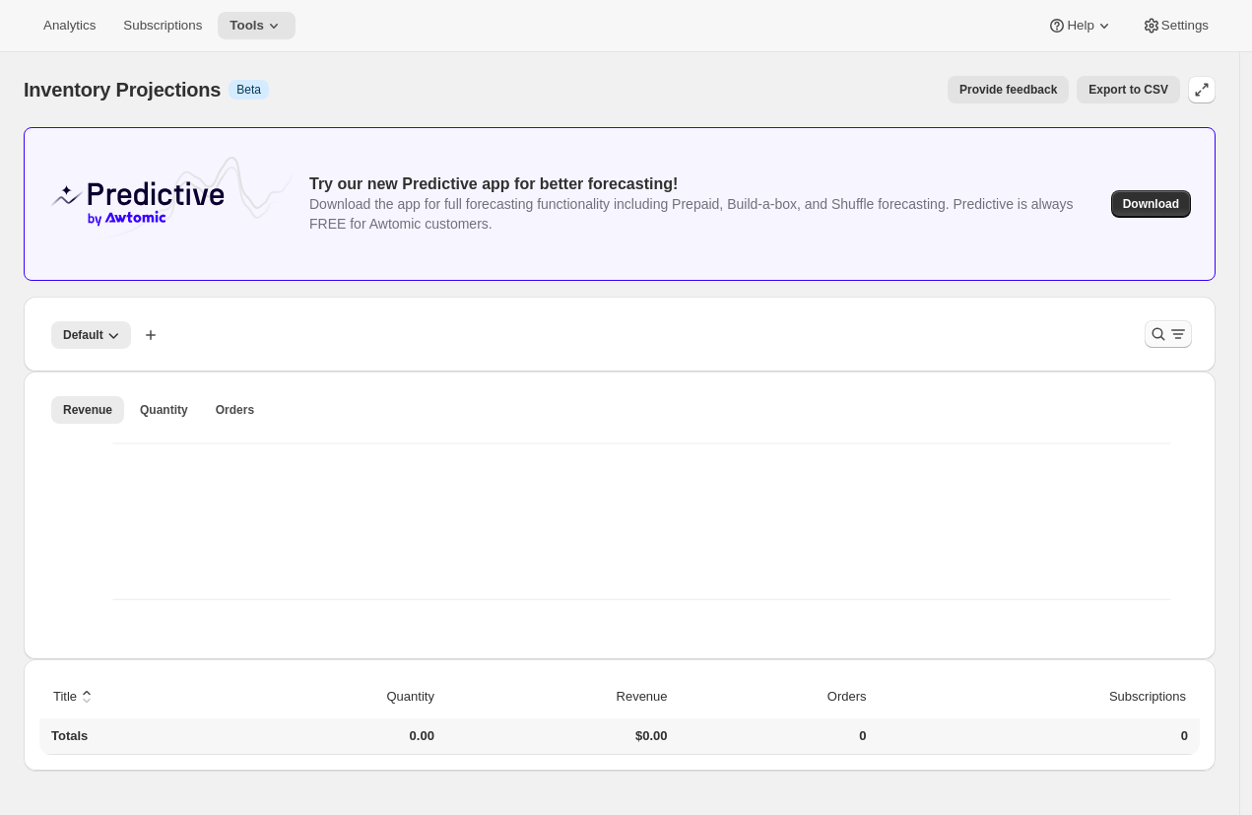
click at [1188, 338] on icon "Filter products" at bounding box center [1178, 334] width 20 height 20
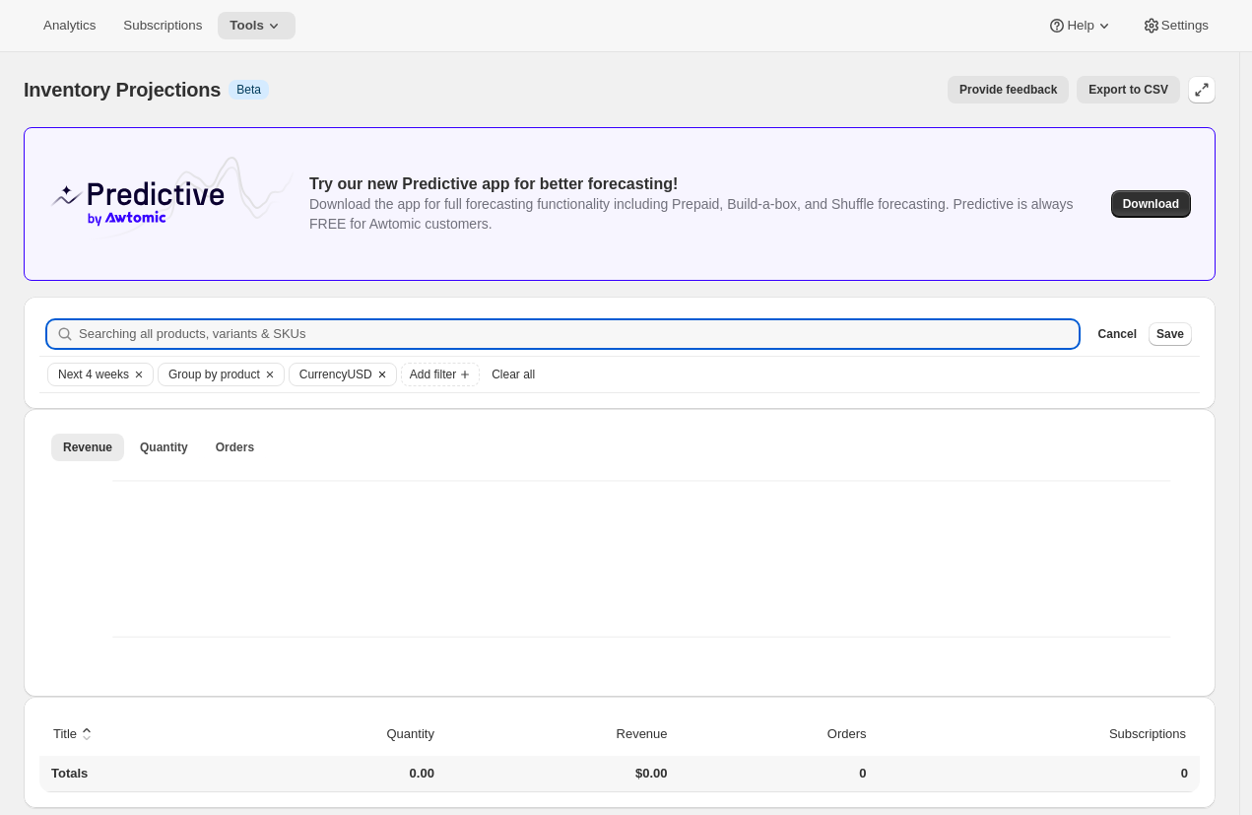
click at [370, 375] on span "Currency USD" at bounding box center [335, 374] width 73 height 16
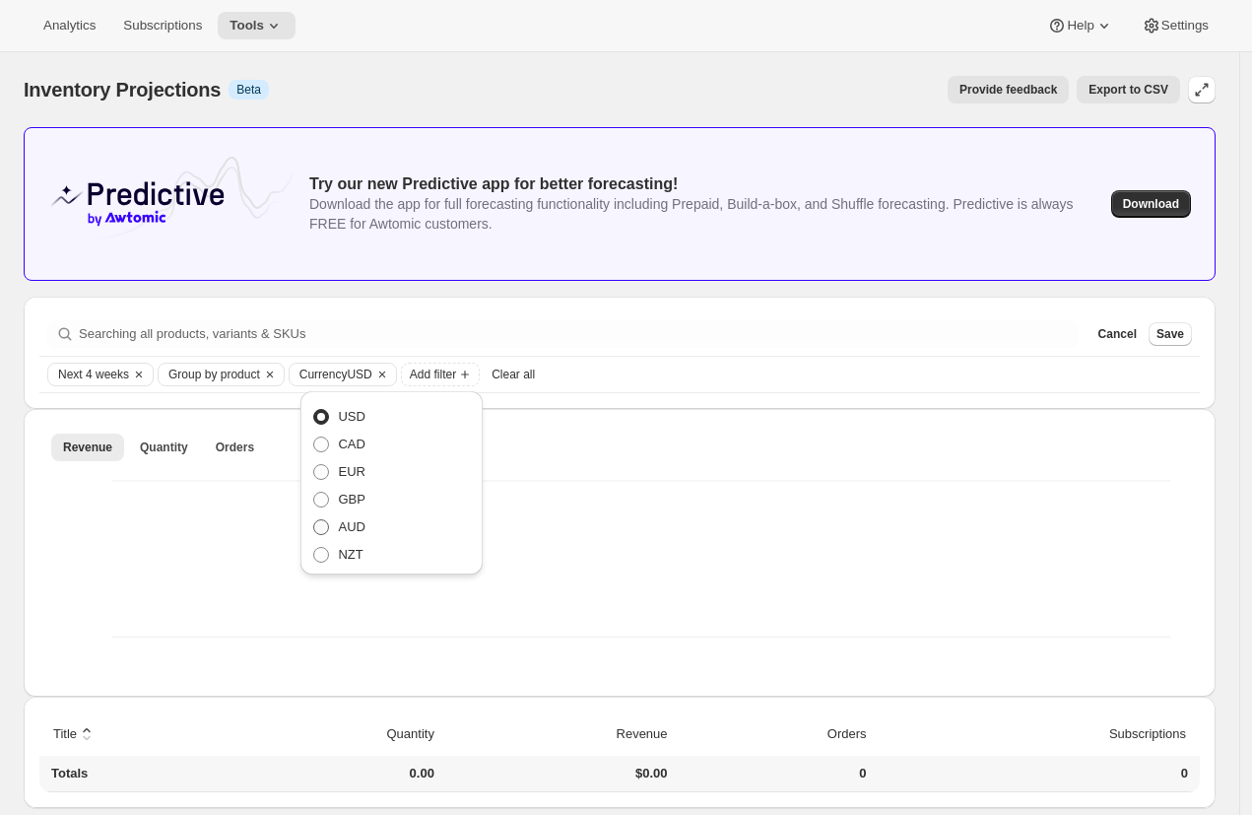
click at [353, 526] on span "AUD" at bounding box center [351, 526] width 27 height 15
click at [314, 520] on input "AUD" at bounding box center [313, 519] width 1 height 1
radio input "true"
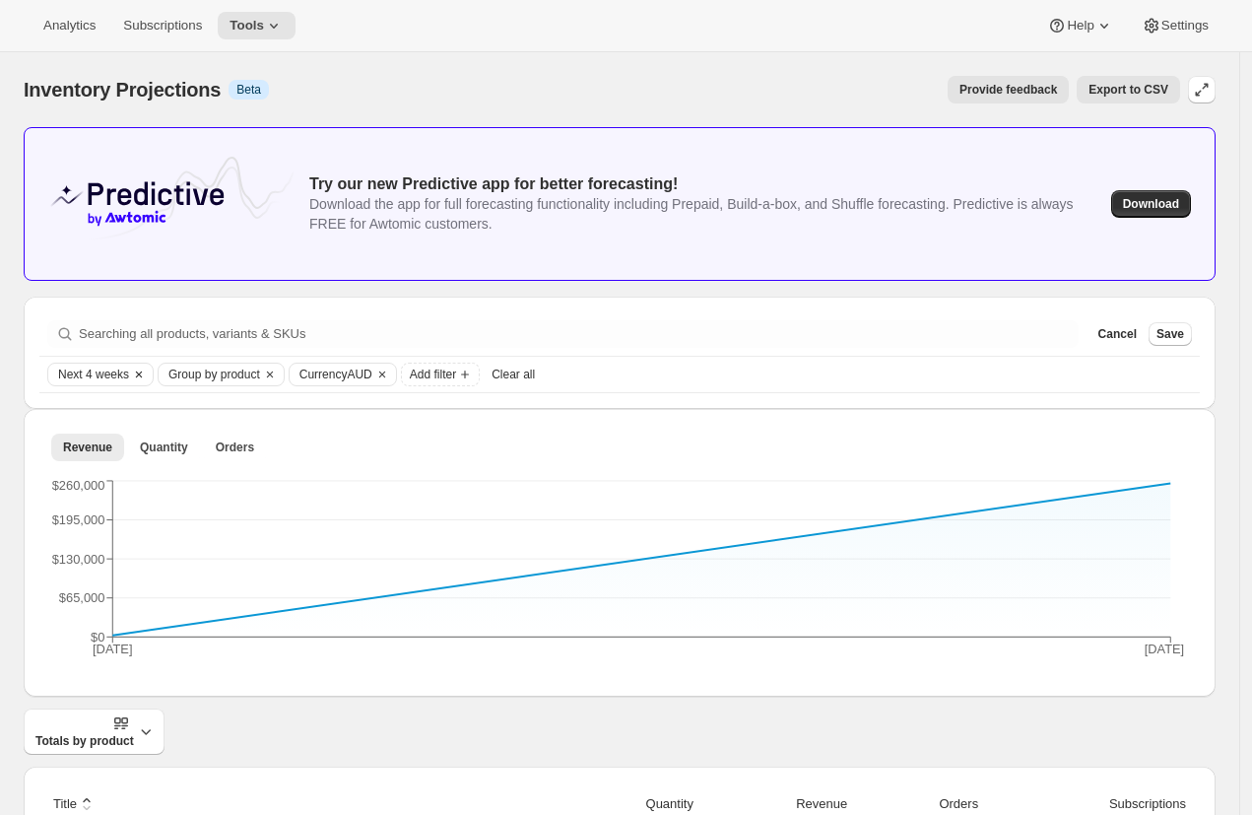
drag, startPoint x: 69, startPoint y: 366, endPoint x: 83, endPoint y: 369, distance: 14.3
click at [69, 366] on span "Next 4 weeks" at bounding box center [93, 374] width 71 height 16
drag, startPoint x: 114, startPoint y: 427, endPoint x: 134, endPoint y: 428, distance: 19.7
type input "13"
click at [134, 428] on input "Date Range" at bounding box center [122, 433] width 127 height 28
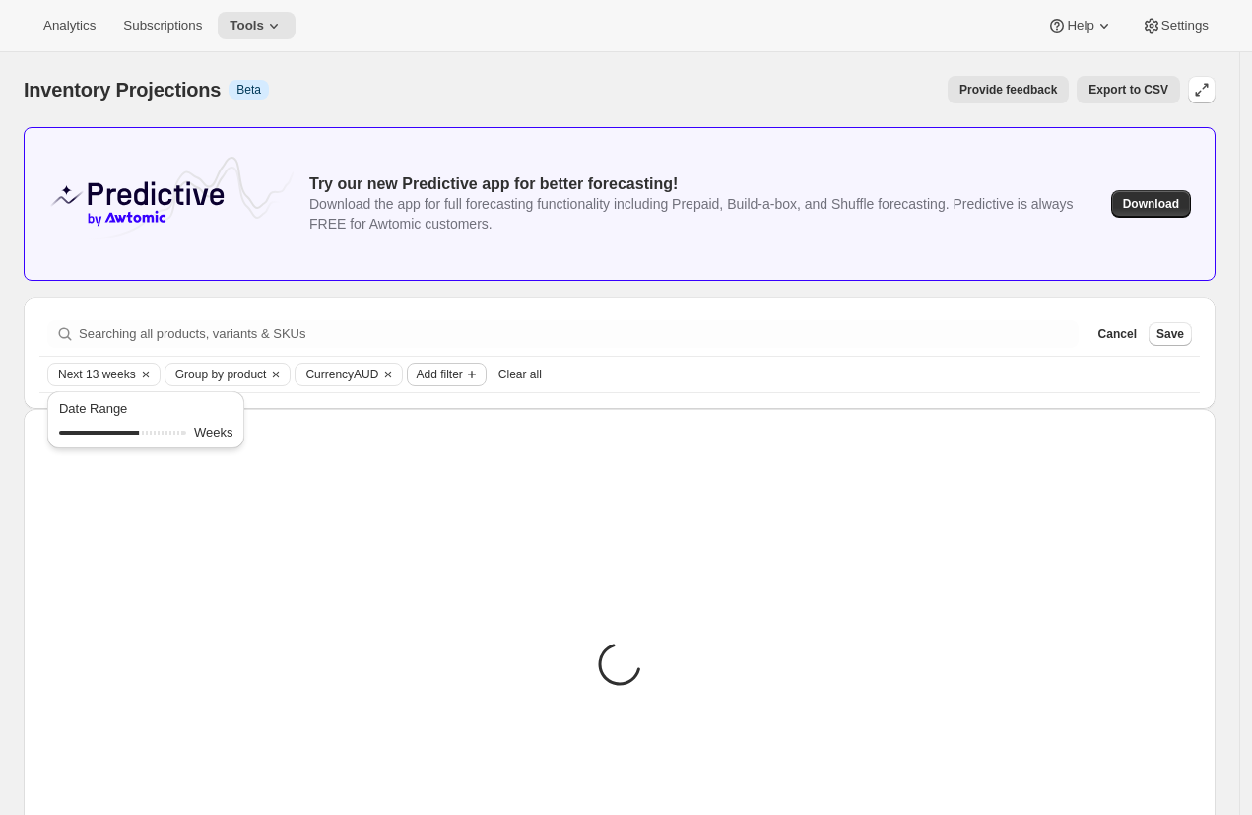
click at [462, 368] on span "Add filter" at bounding box center [439, 374] width 46 height 16
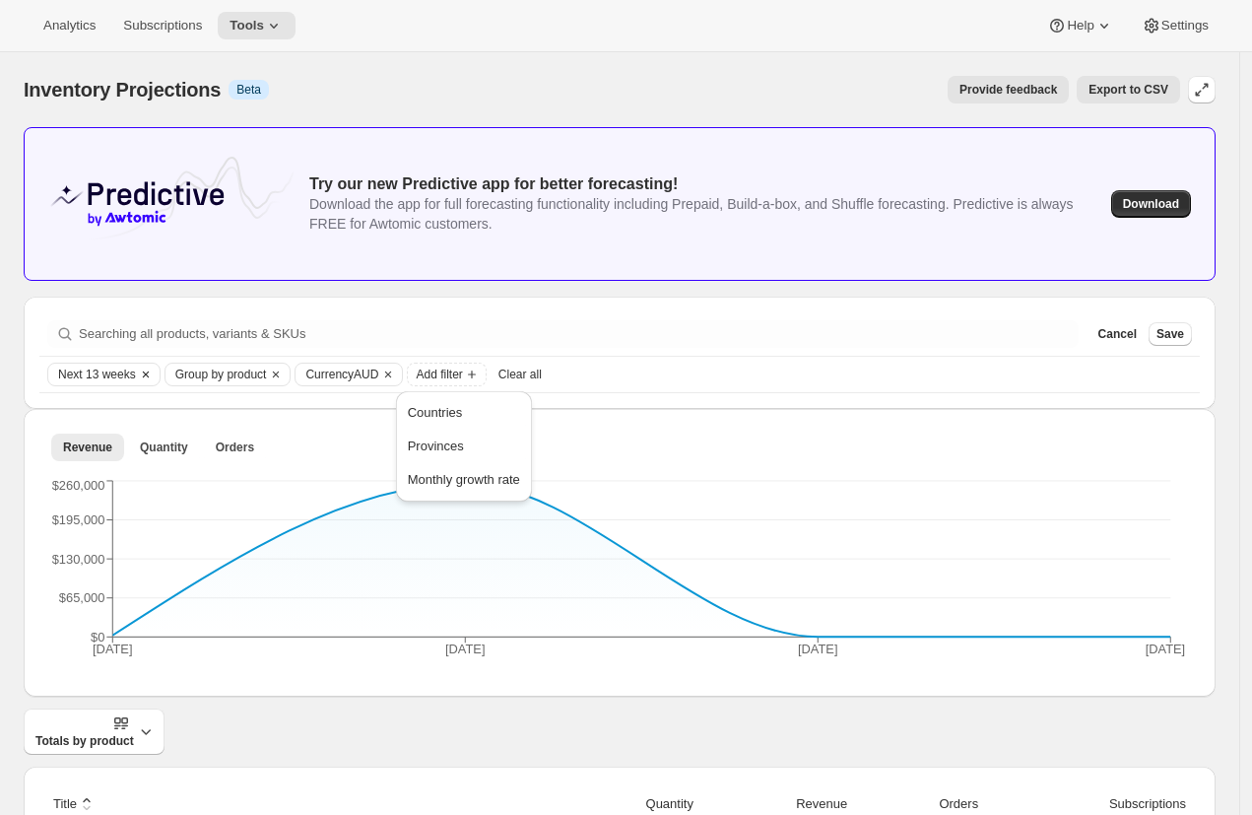
click at [119, 378] on span "Next 13 weeks" at bounding box center [97, 374] width 78 height 16
drag, startPoint x: 148, startPoint y: 442, endPoint x: 205, endPoint y: 438, distance: 57.3
type input "20"
click at [186, 439] on input "Date Range" at bounding box center [122, 433] width 127 height 28
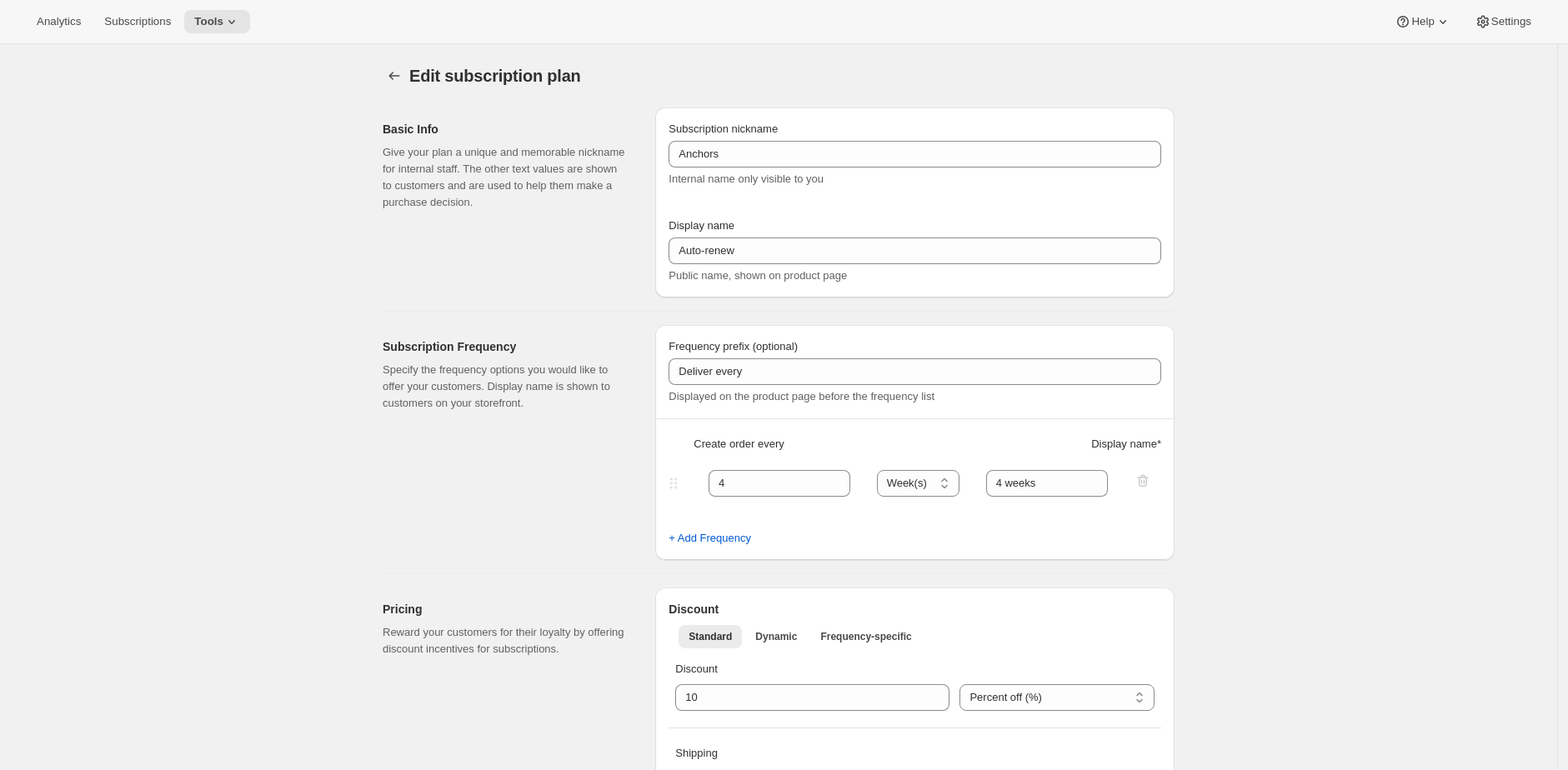
select select "WEEK"
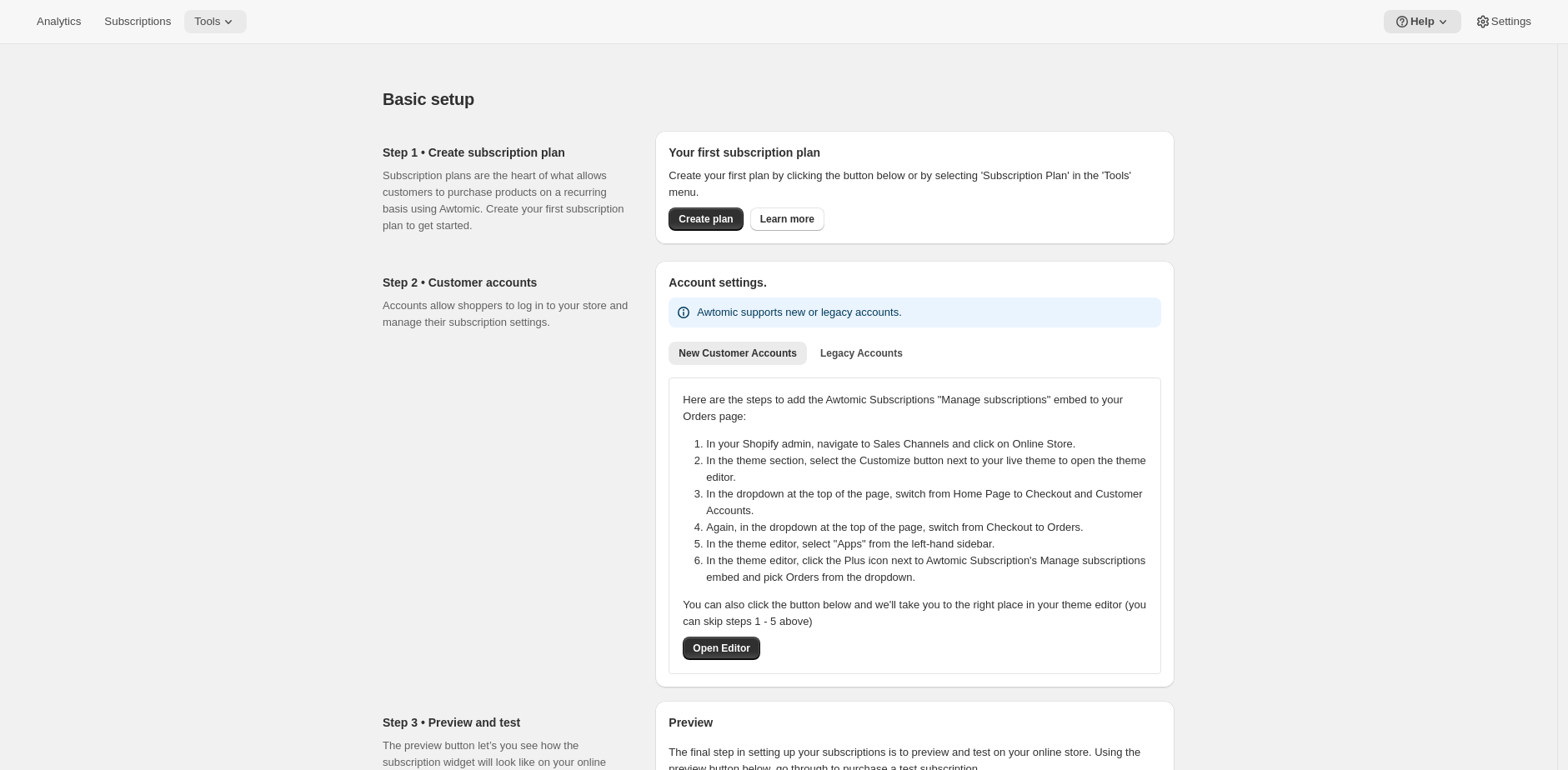
click at [219, 19] on span "Tools" at bounding box center [207, 22] width 26 height 14
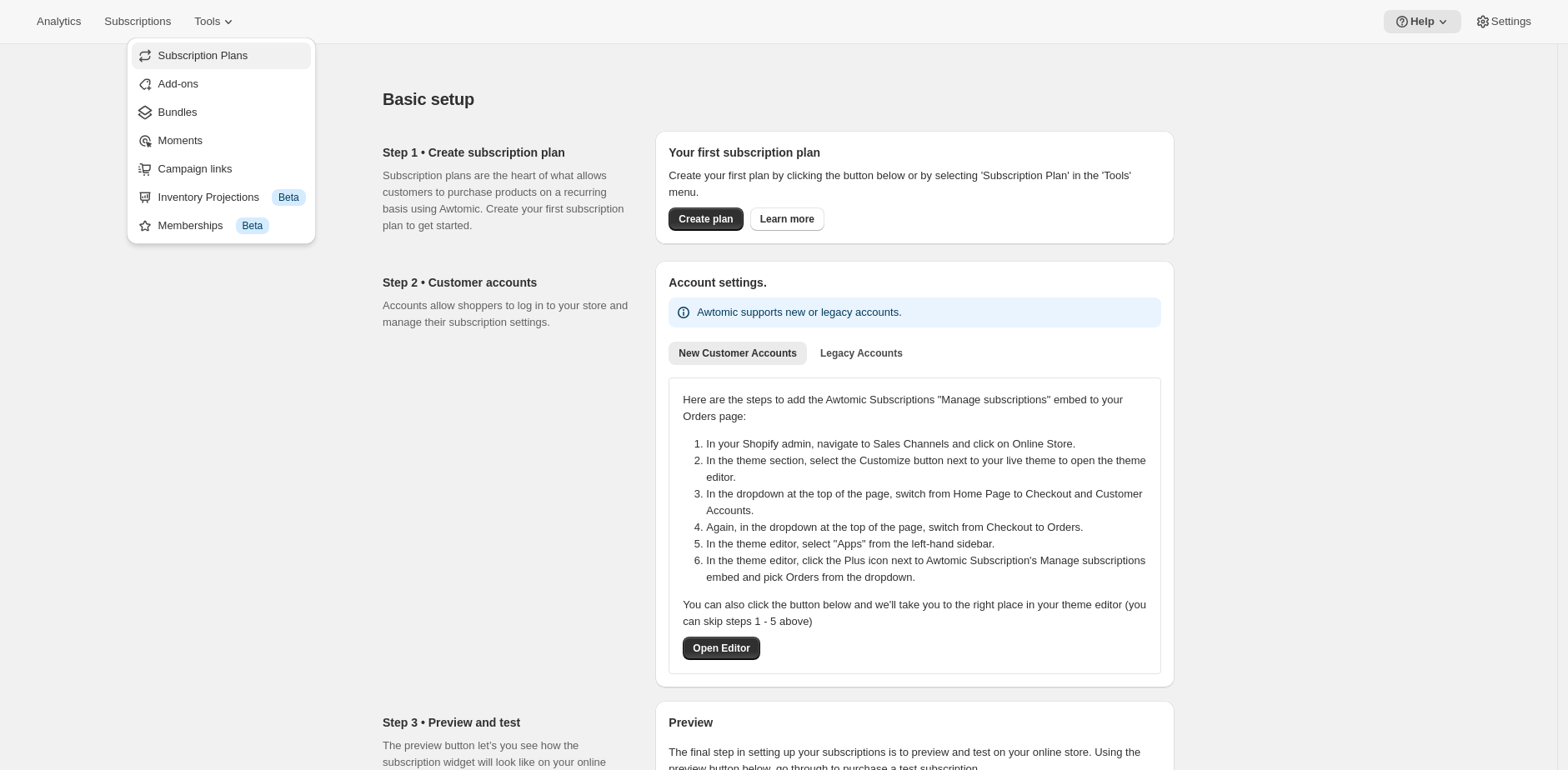
click at [221, 63] on span "Subscription Plans" at bounding box center [232, 56] width 147 height 17
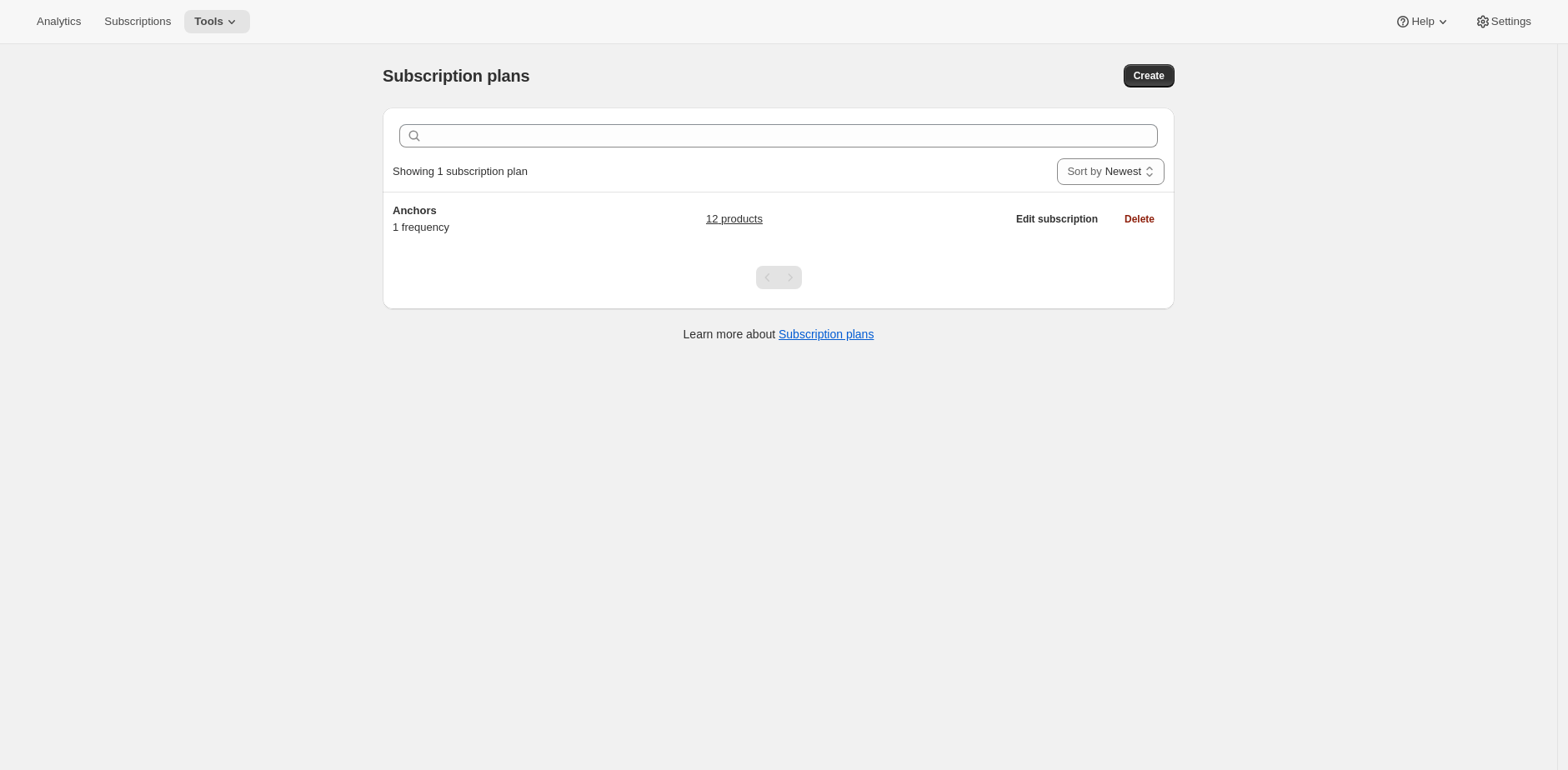
click at [1157, 59] on div "Subscription plans. This page is ready Subscription plans Create" at bounding box center [778, 75] width 792 height 63
click at [1153, 70] on span "Create" at bounding box center [1149, 76] width 30 height 14
select select "WEEK"
select select "MONTH"
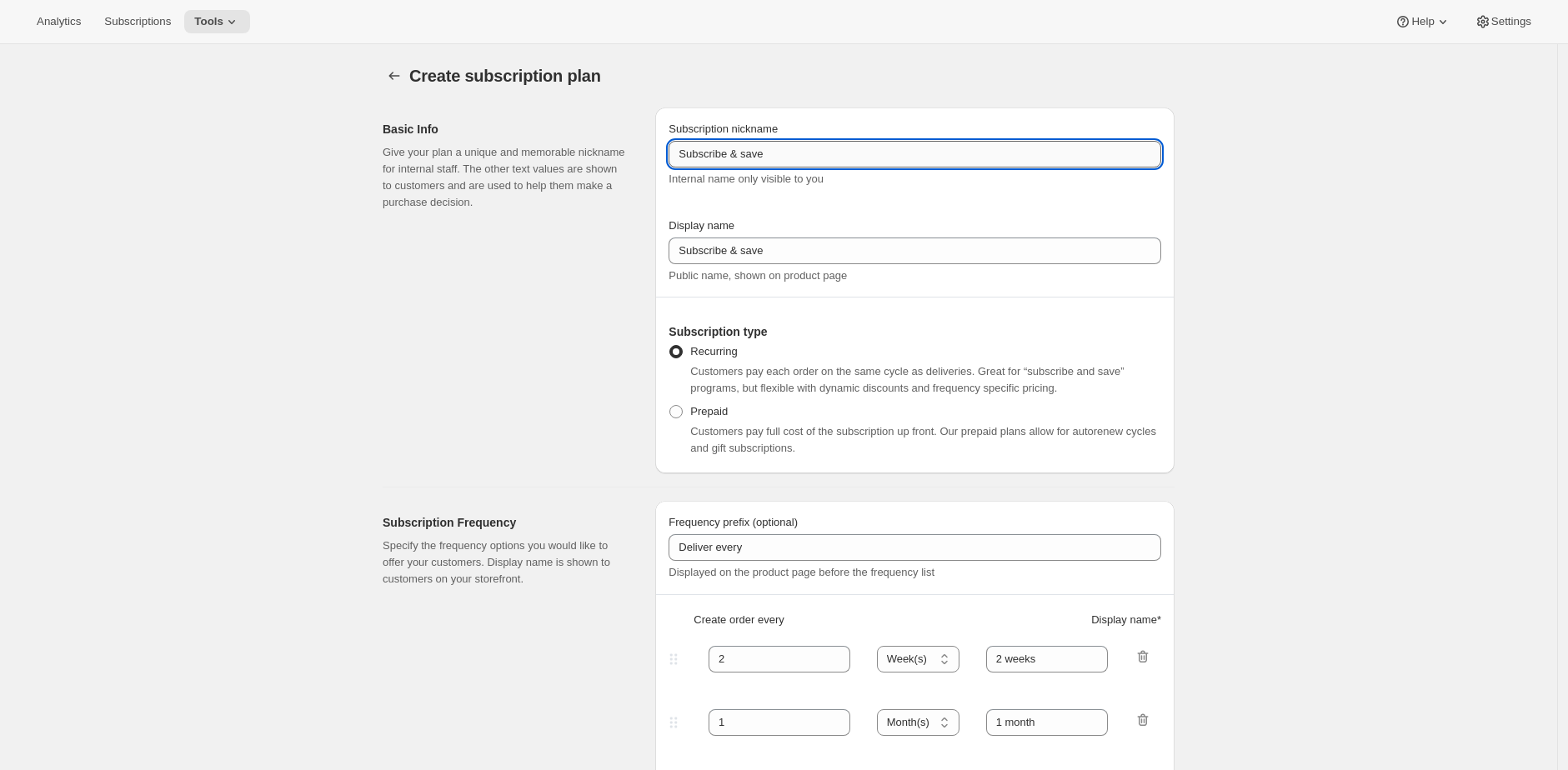
click at [895, 143] on input "Subscribe & save" at bounding box center [915, 154] width 492 height 27
type input "Skincare"
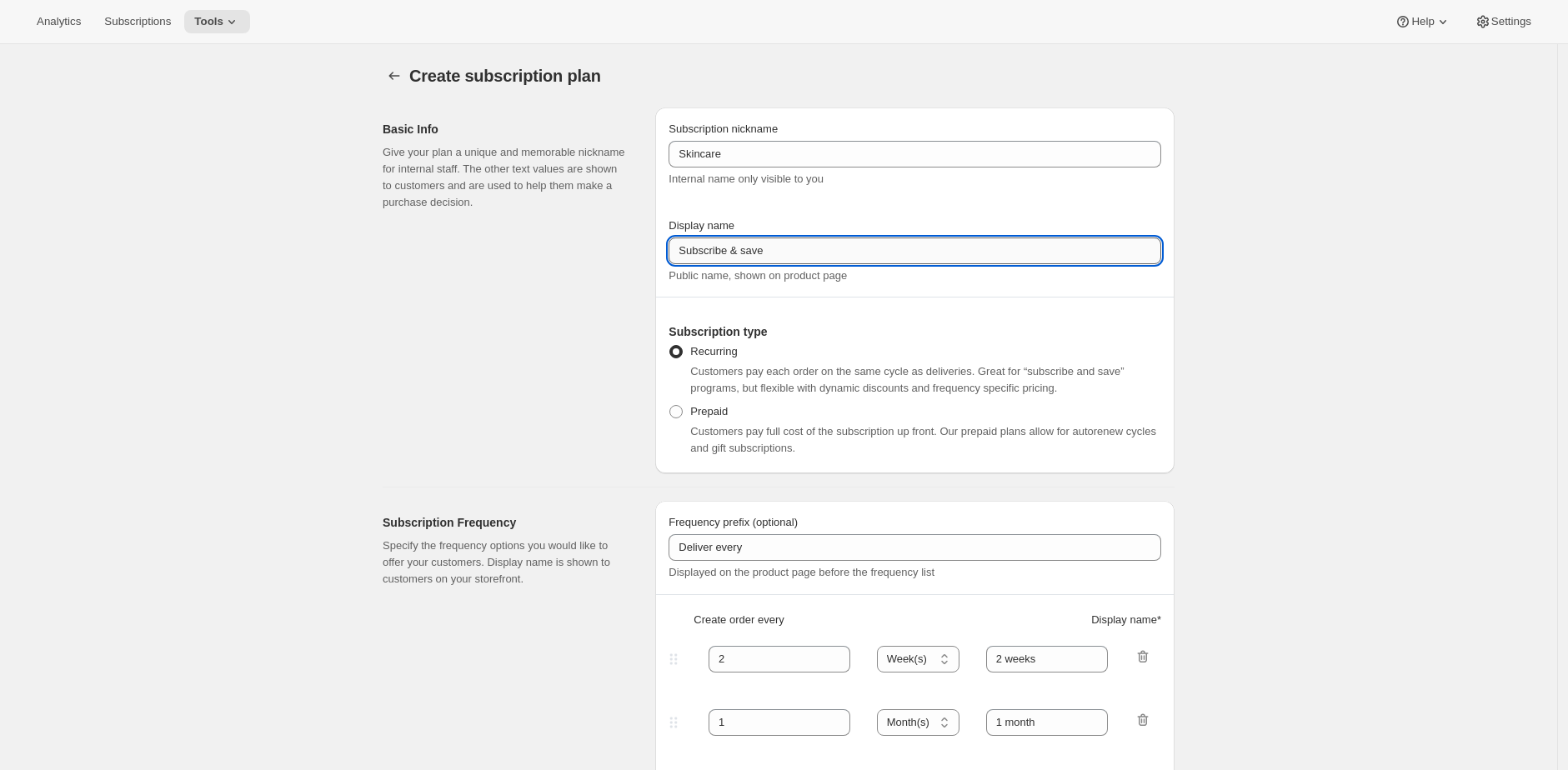
click at [854, 247] on input "Subscribe & save" at bounding box center [915, 251] width 492 height 27
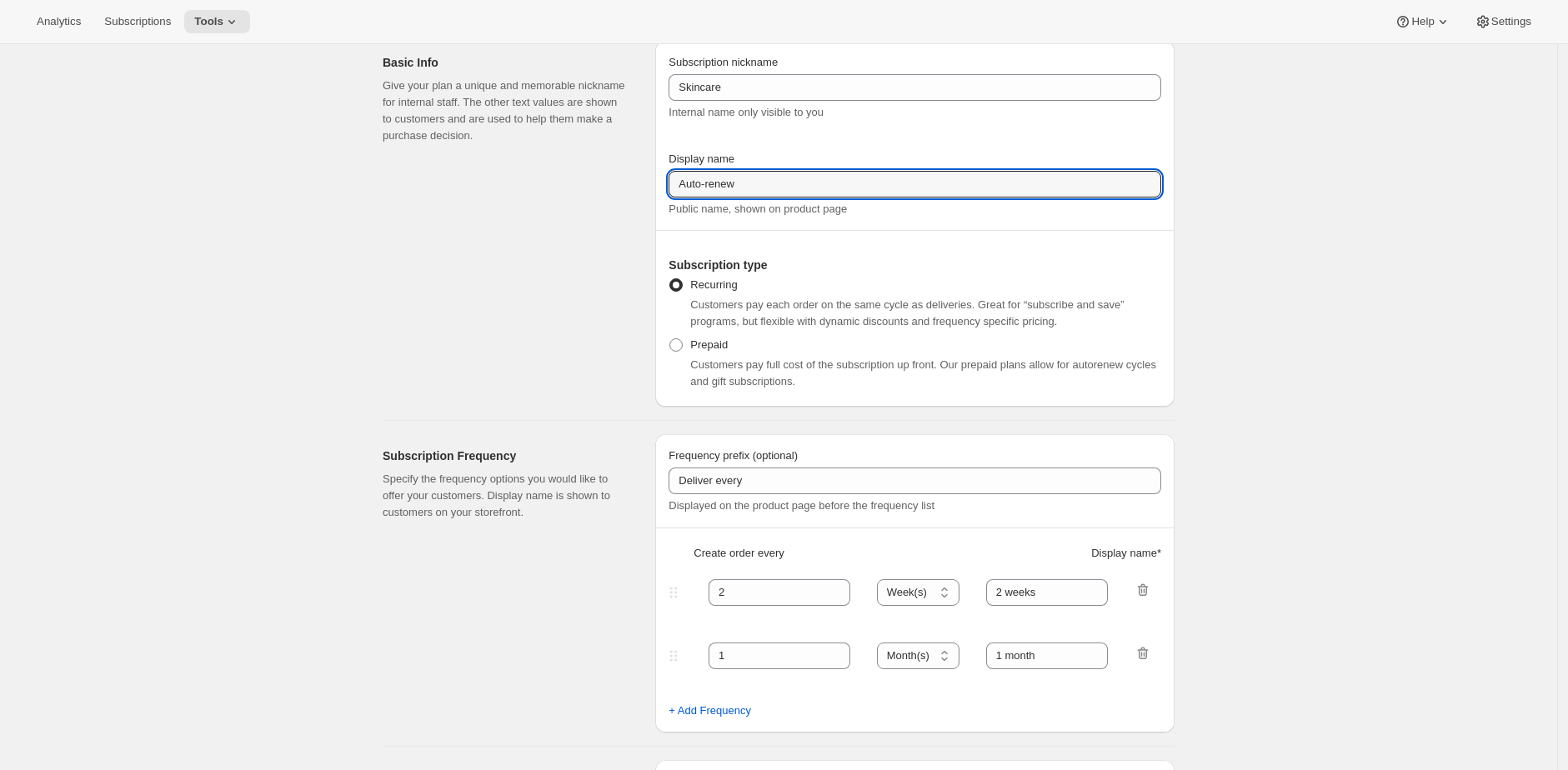
scroll to position [73, 0]
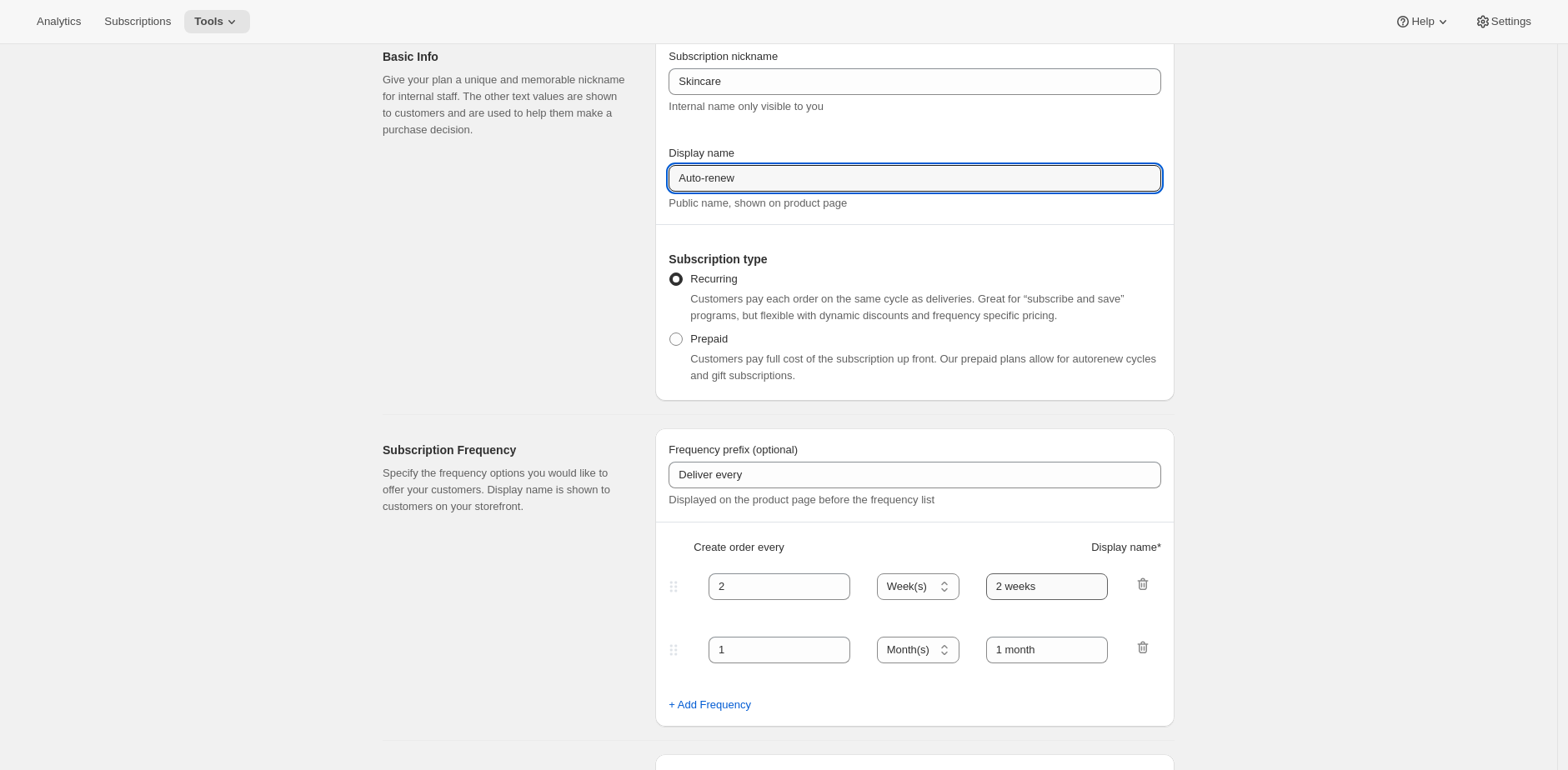
type input "Auto-renew"
click at [1054, 586] on input "2 weeks" at bounding box center [1047, 587] width 123 height 27
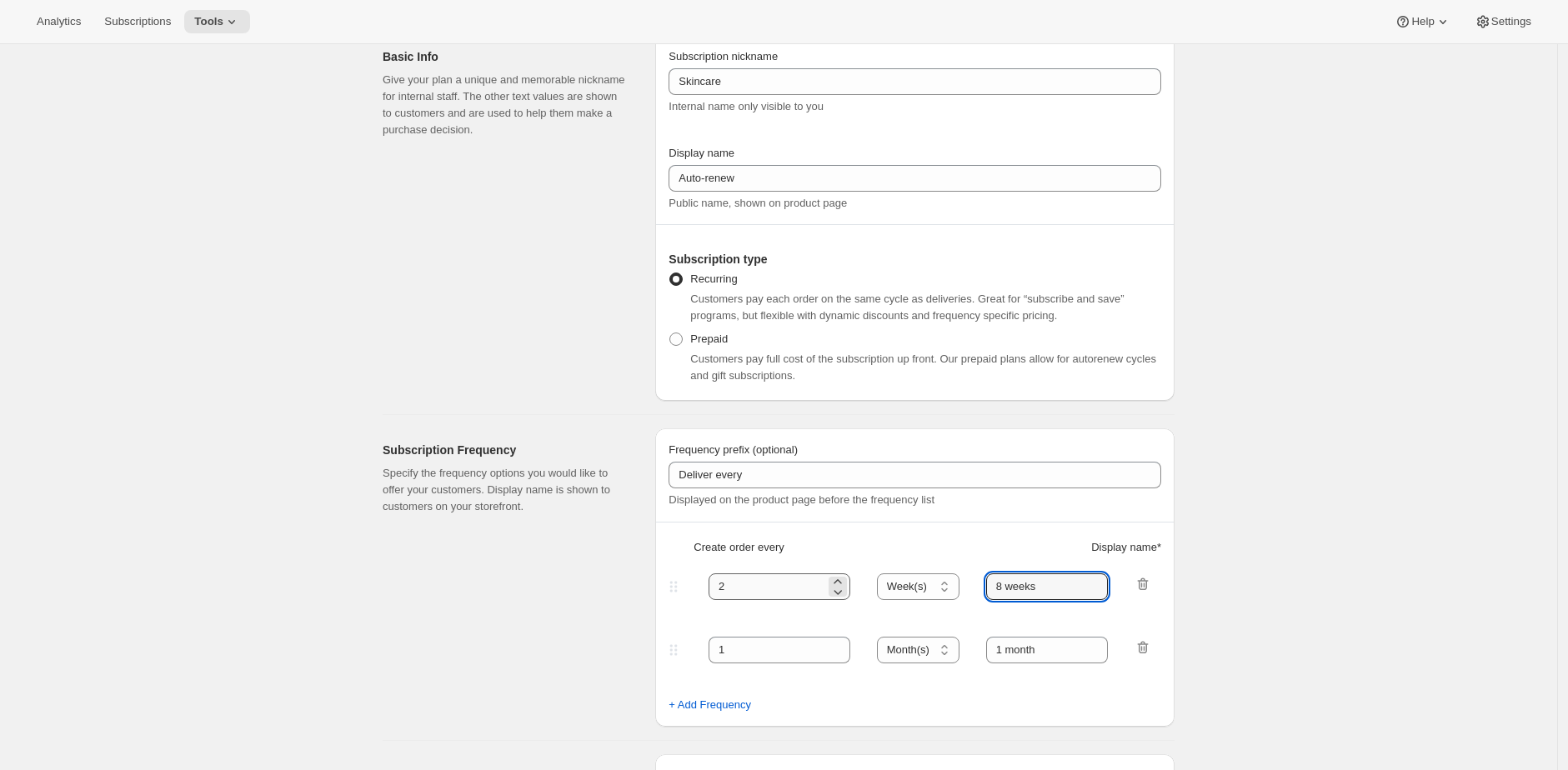
type input "8 weeks"
click at [800, 587] on input "2" at bounding box center [767, 587] width 117 height 27
type input "4"
click at [1146, 649] on icon "button" at bounding box center [1145, 649] width 2 height 5
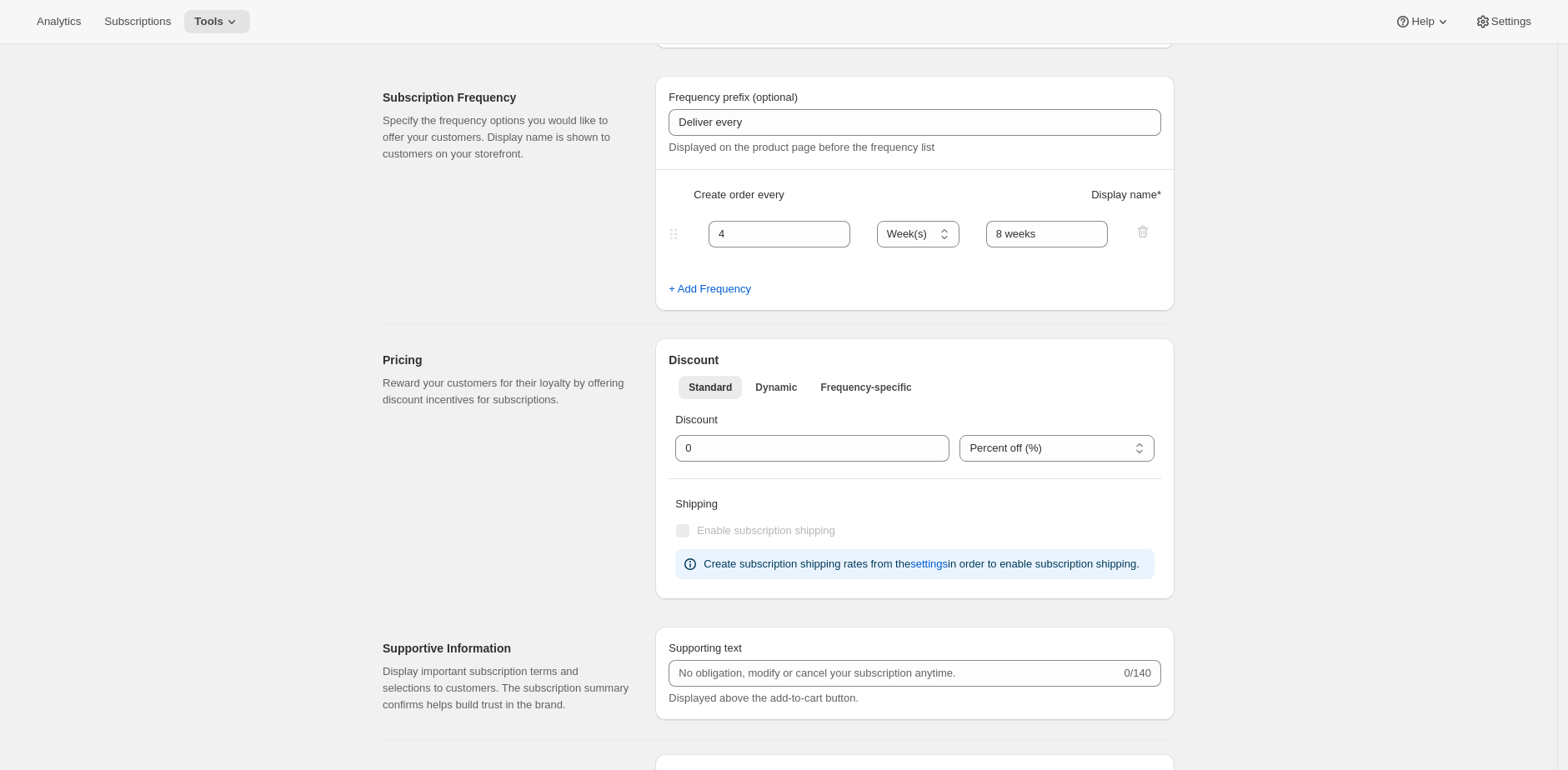
scroll to position [426, 0]
click at [838, 451] on input "integer" at bounding box center [800, 448] width 250 height 27
type input "12"
click at [1361, 417] on div "Create subscription plan. This page is ready Create subscription plan Basic Inf…" at bounding box center [778, 562] width 1557 height 1887
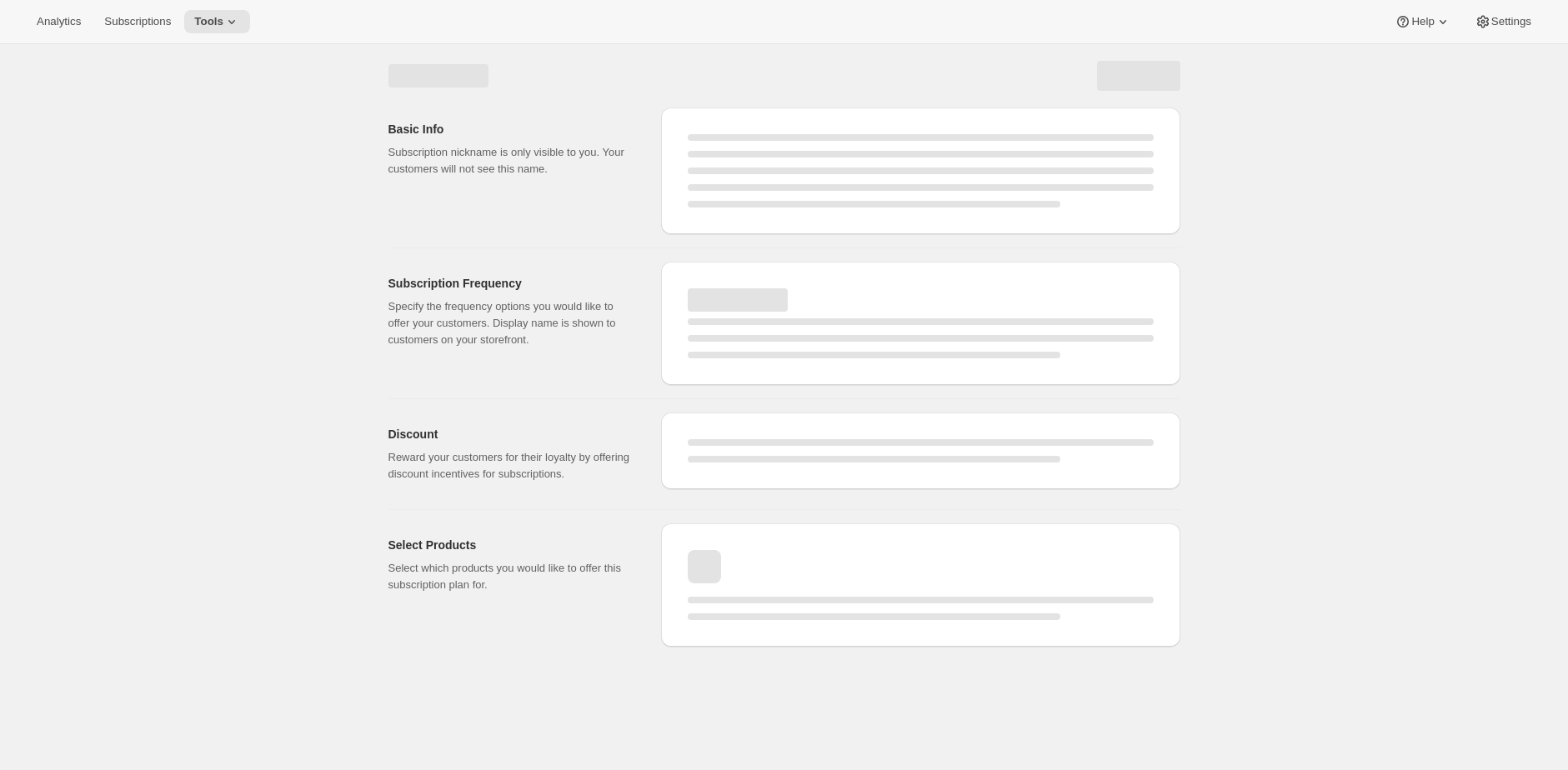
scroll to position [0, 0]
select select "WEEK"
select select "MONTH"
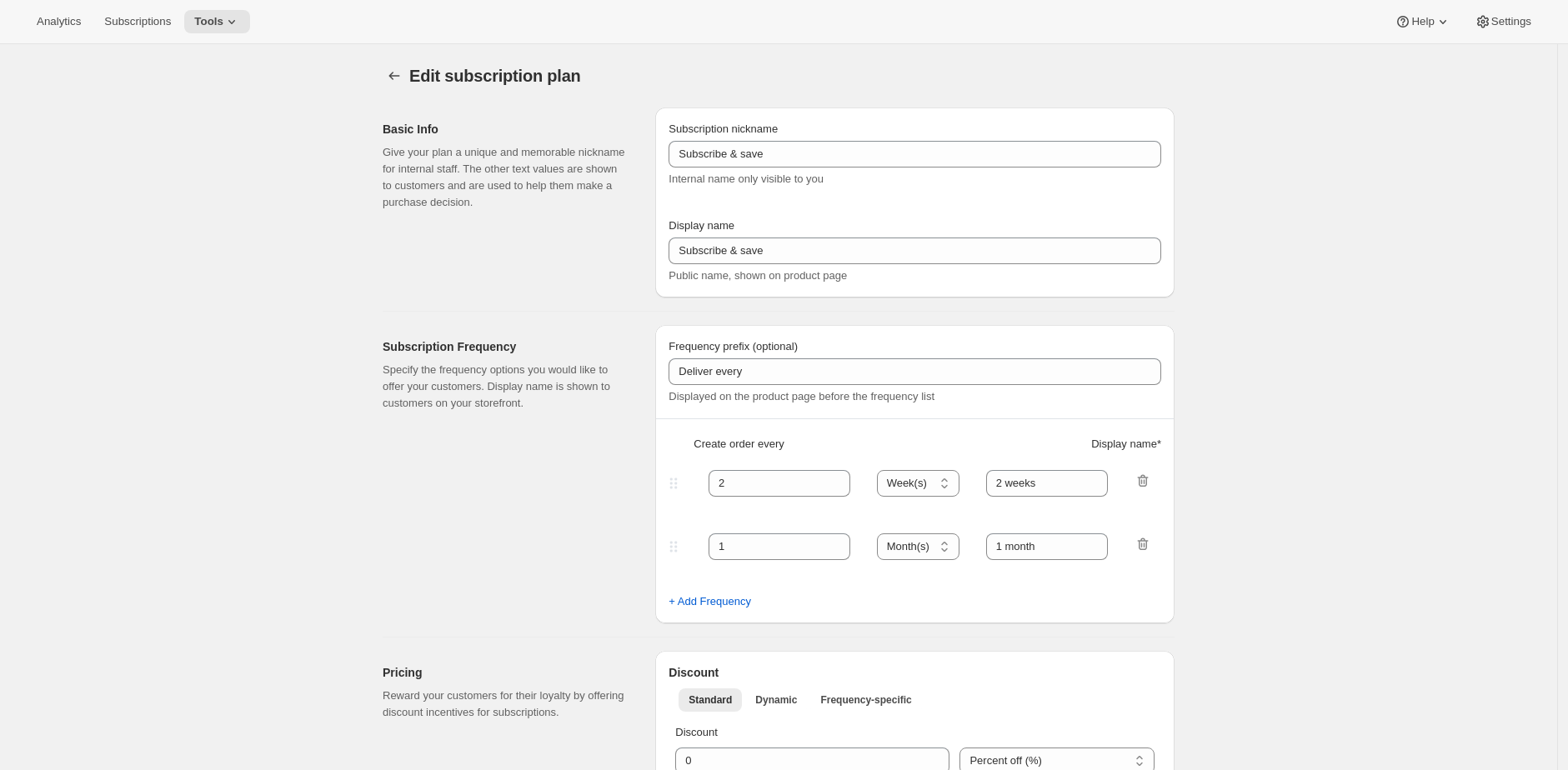
type input "Skincare"
type input "Auto-renew"
type input "4"
type input "8 weeks"
type input "12"
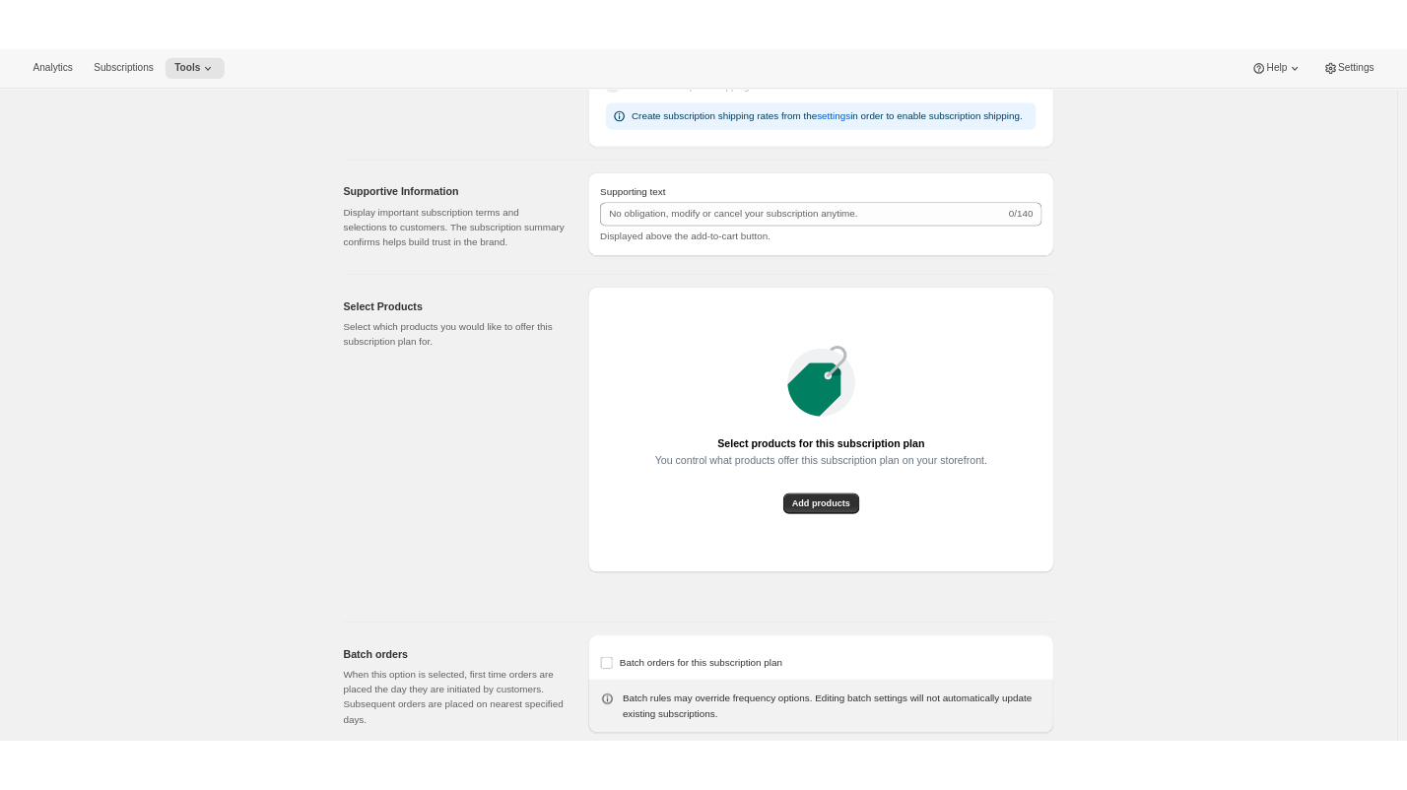
scroll to position [987, 0]
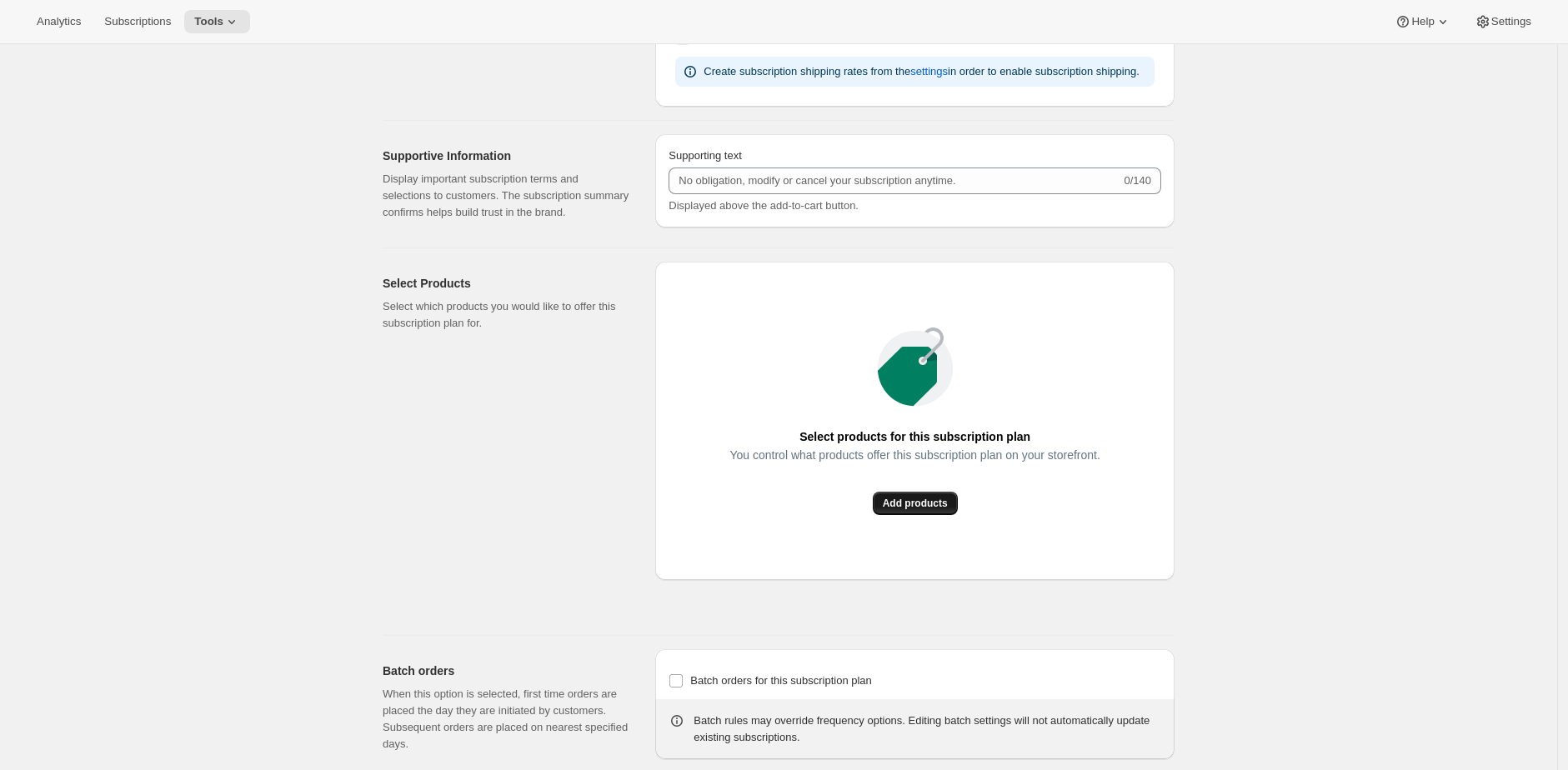
click at [938, 510] on span "Add products" at bounding box center [915, 503] width 65 height 14
